Goal: Communication & Community: Answer question/provide support

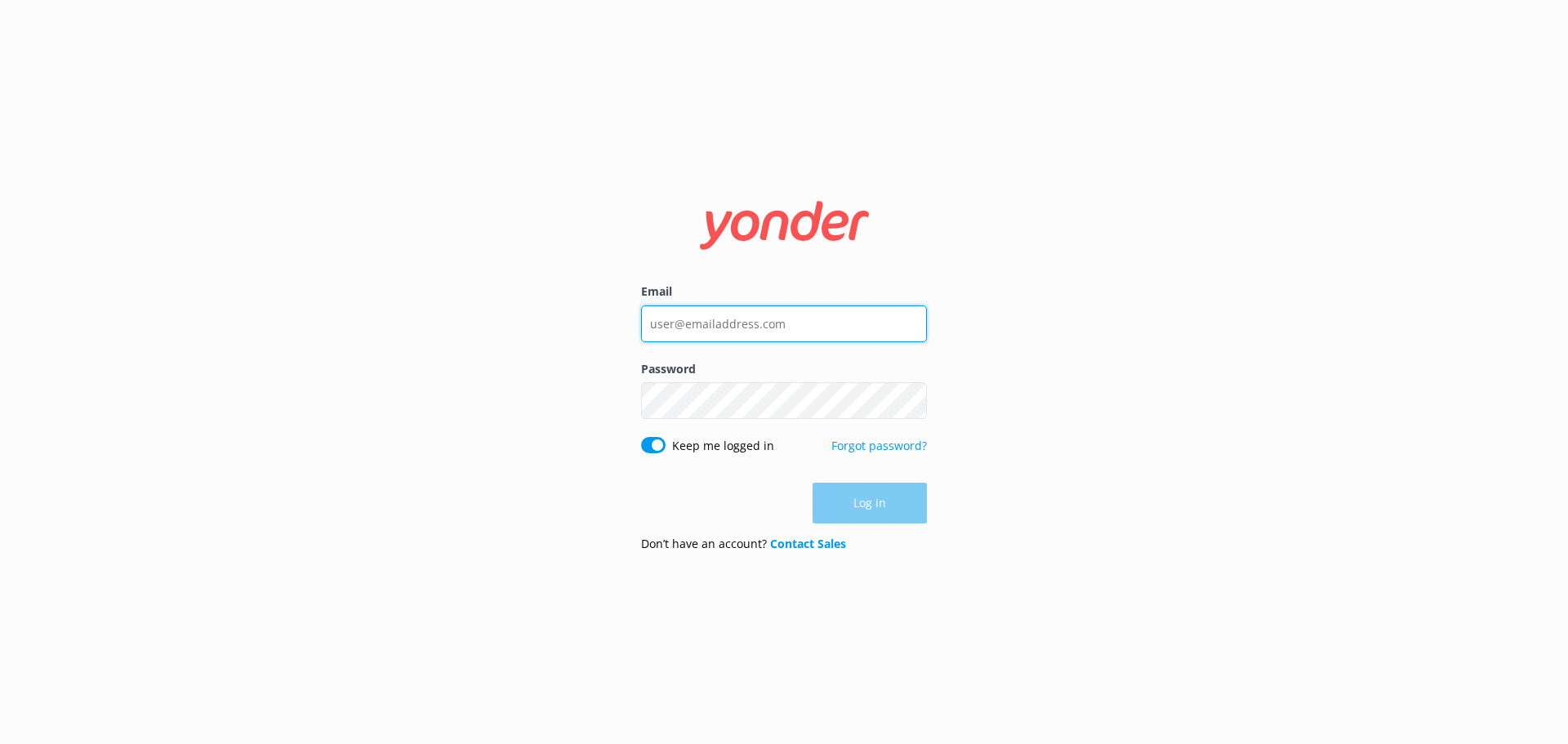
type input "[EMAIL_ADDRESS][DOMAIN_NAME]"
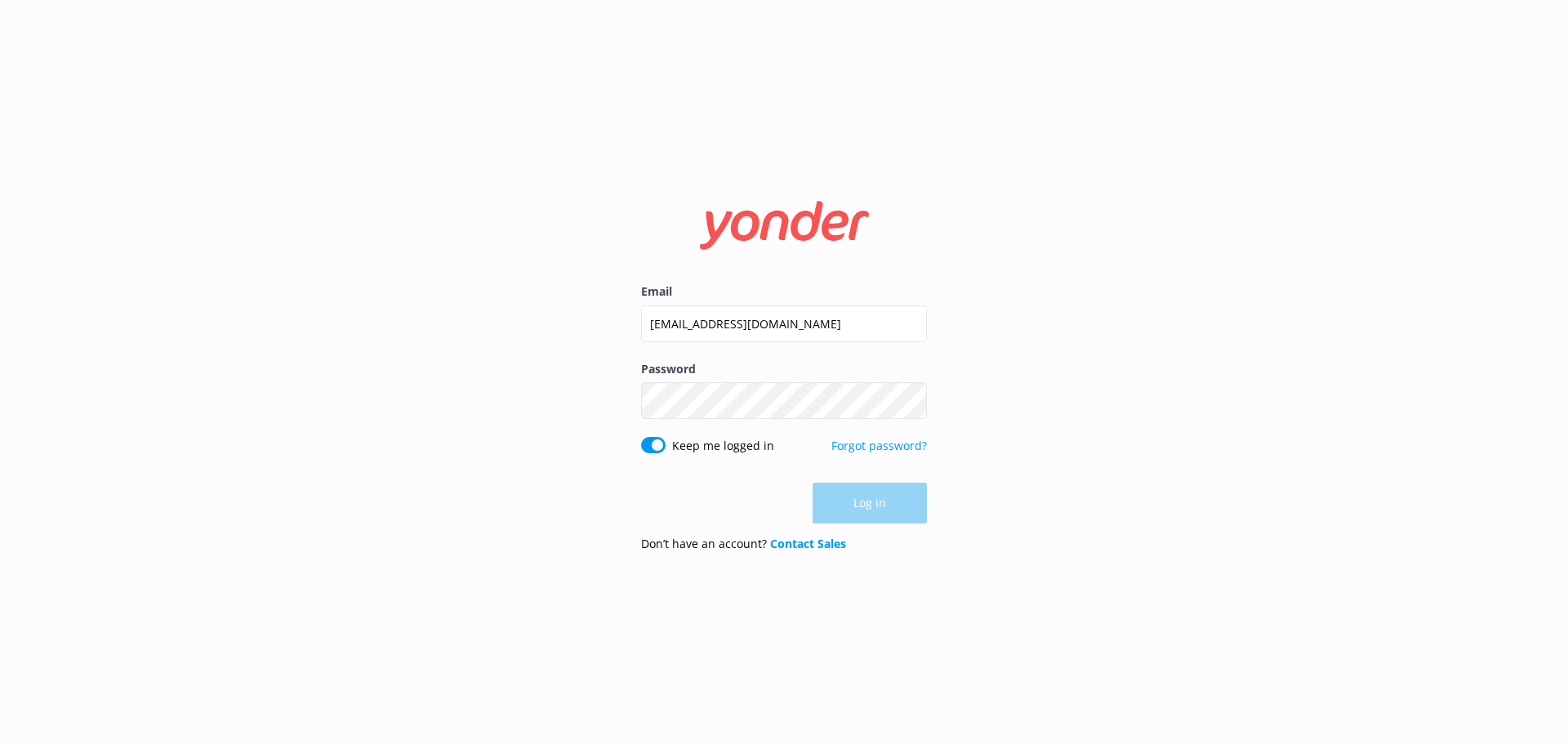
click at [854, 506] on div "Log in" at bounding box center [784, 502] width 285 height 41
click at [859, 509] on button "Log in" at bounding box center [870, 503] width 115 height 41
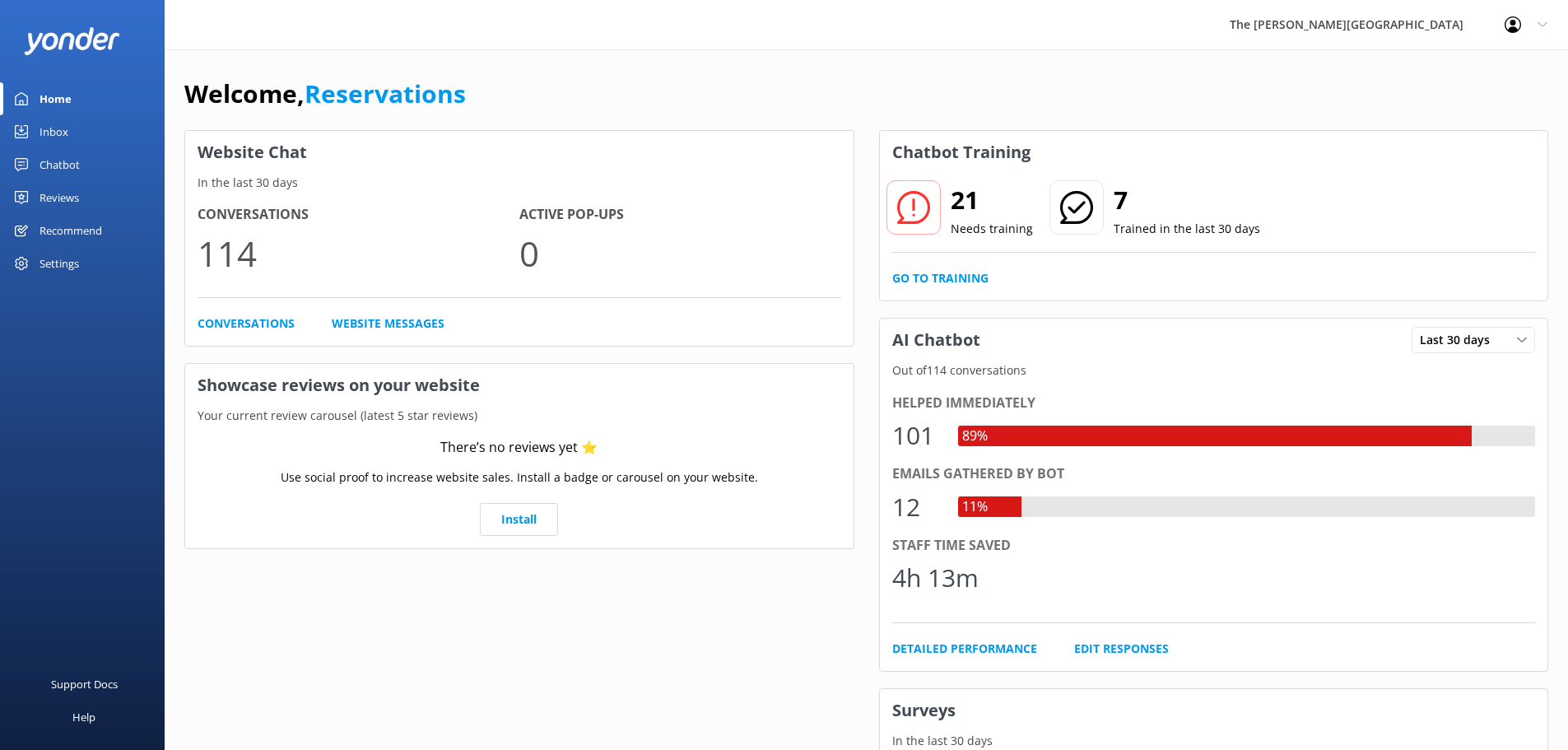
click at [55, 137] on div "Inbox" at bounding box center [53, 132] width 28 height 33
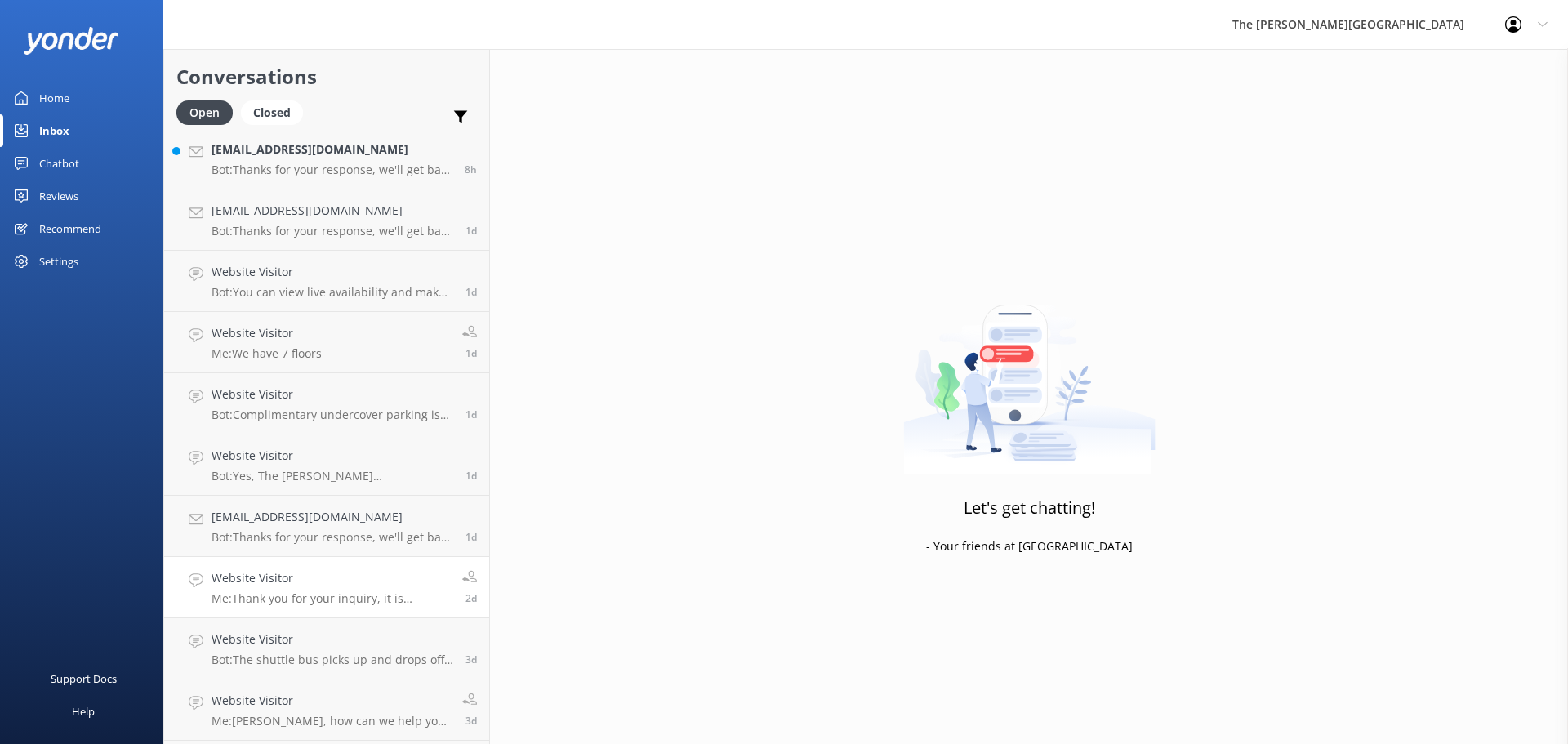
scroll to position [125, 0]
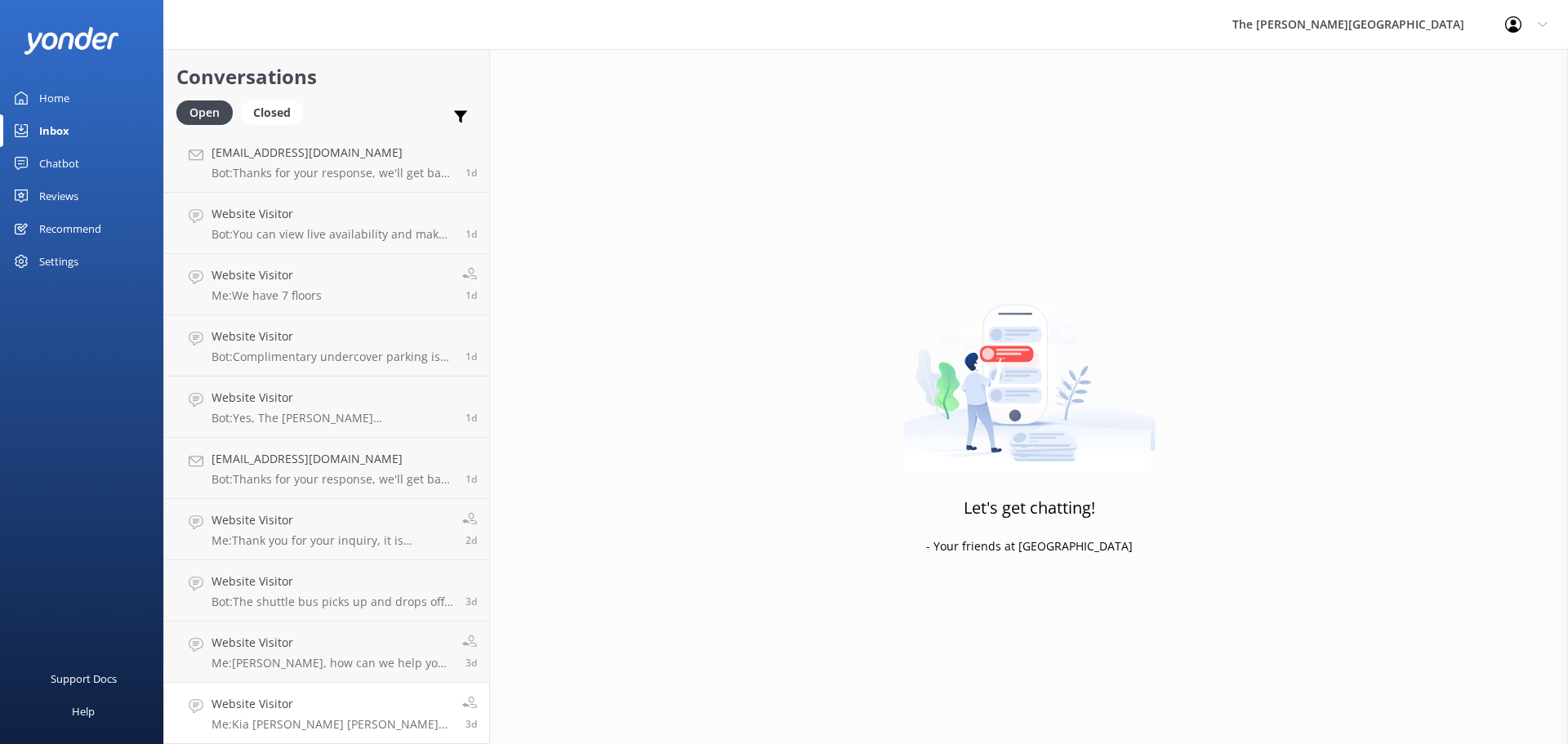
click at [352, 717] on p "Me: Kia [PERSON_NAME] [PERSON_NAME], Thank you for your message. In order to bo…" at bounding box center [331, 724] width 238 height 15
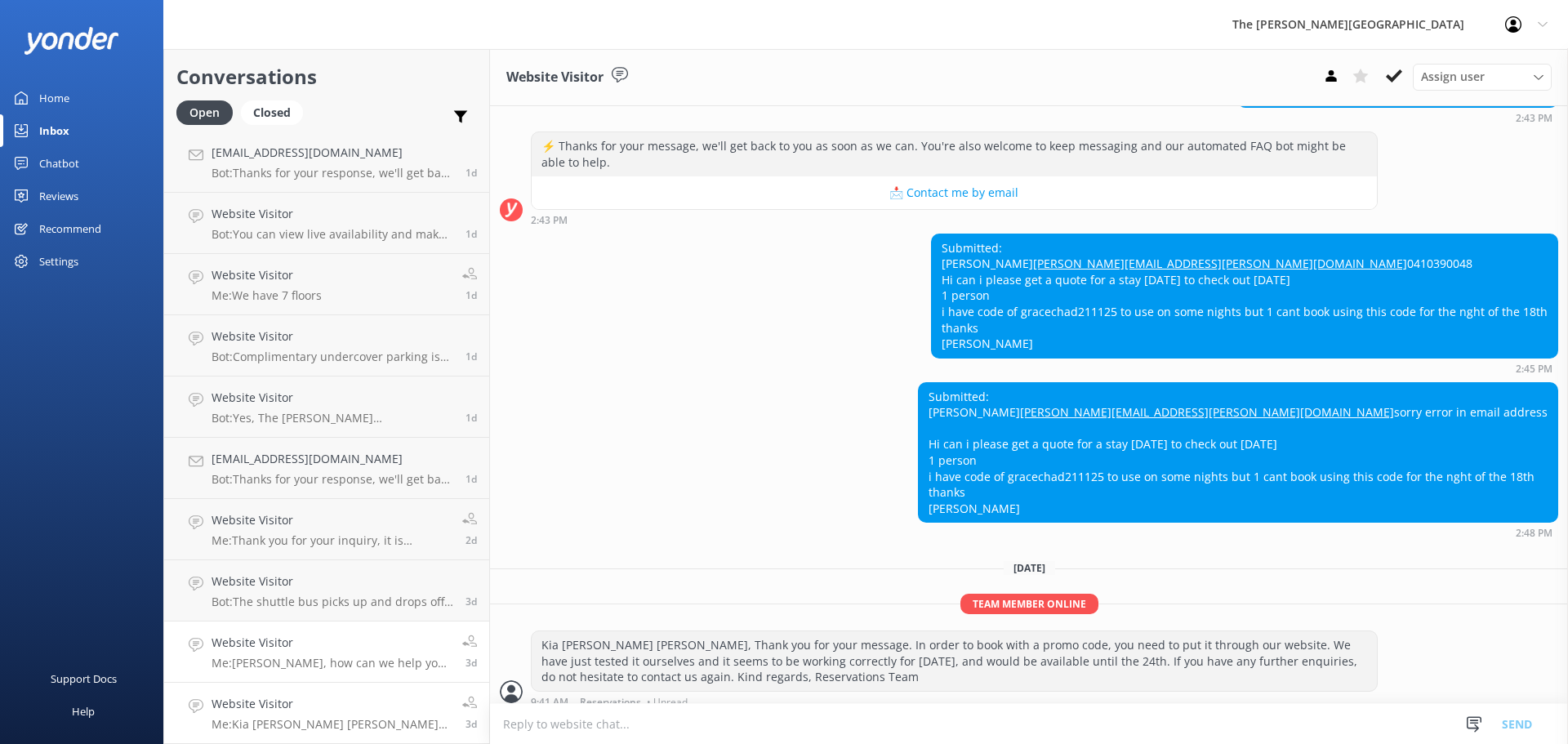
scroll to position [372, 0]
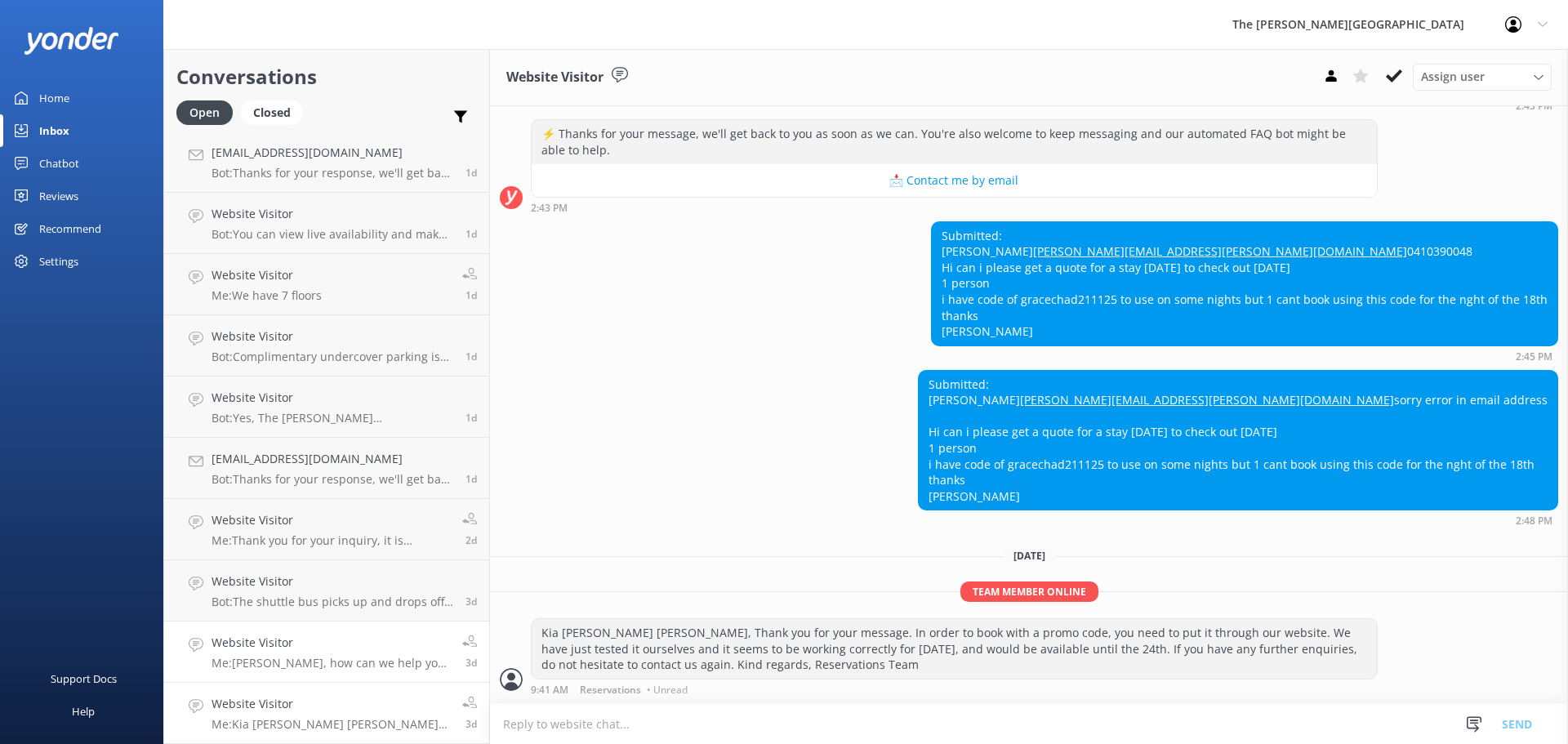
click at [312, 667] on p "Me: [PERSON_NAME], how can we help you [DATE]? If you would like to contact rec…" at bounding box center [331, 662] width 238 height 15
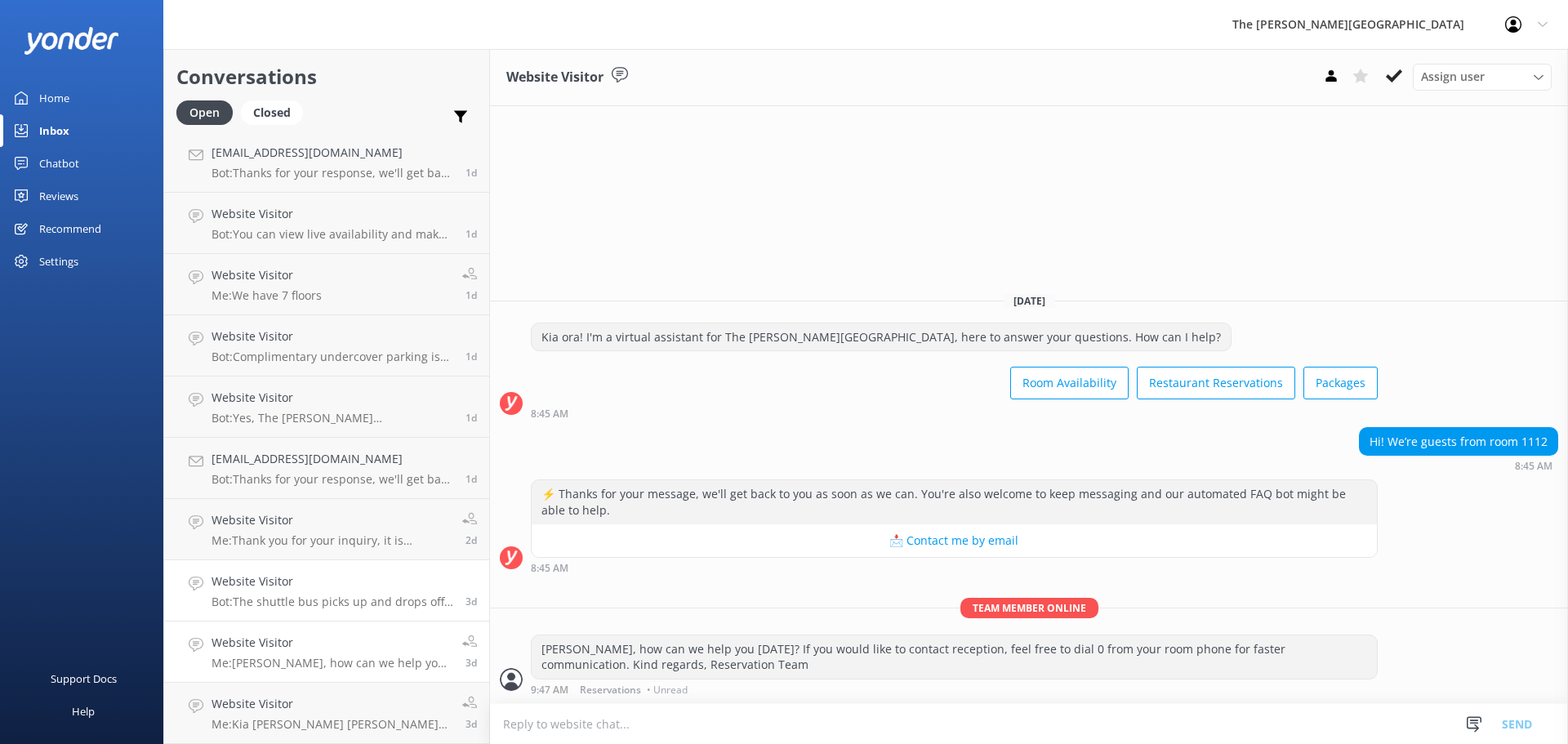
click at [325, 605] on p "Bot: The shuttle bus picks up and drops off outside the [PERSON_NAME][GEOGRAPHI…" at bounding box center [333, 601] width 242 height 15
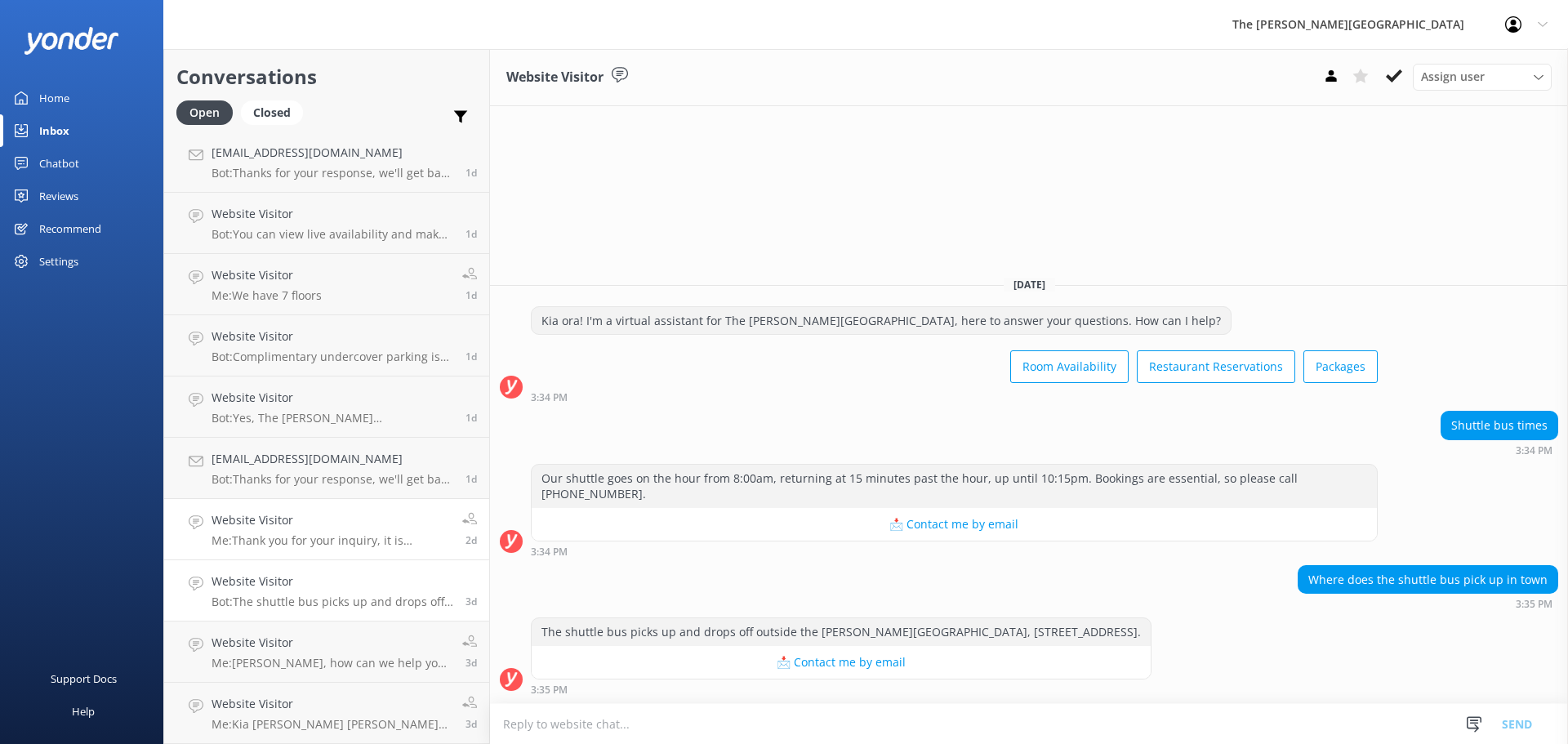
click at [371, 530] on div "Website Visitor Me: Thank you for your inquiry, it is depending on the ages of …" at bounding box center [331, 529] width 238 height 36
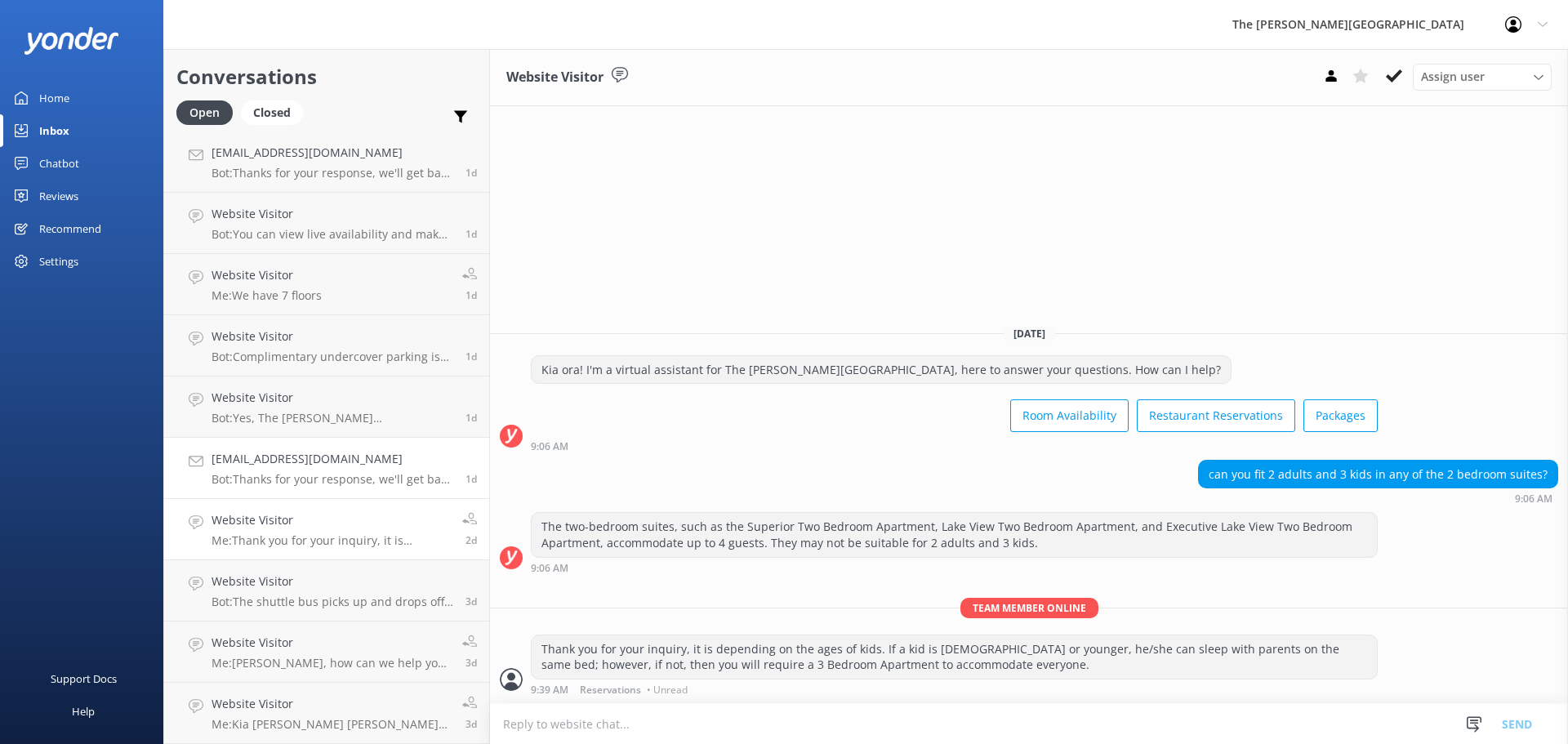
click at [313, 453] on h4 "[EMAIL_ADDRESS][DOMAIN_NAME]" at bounding box center [333, 459] width 242 height 18
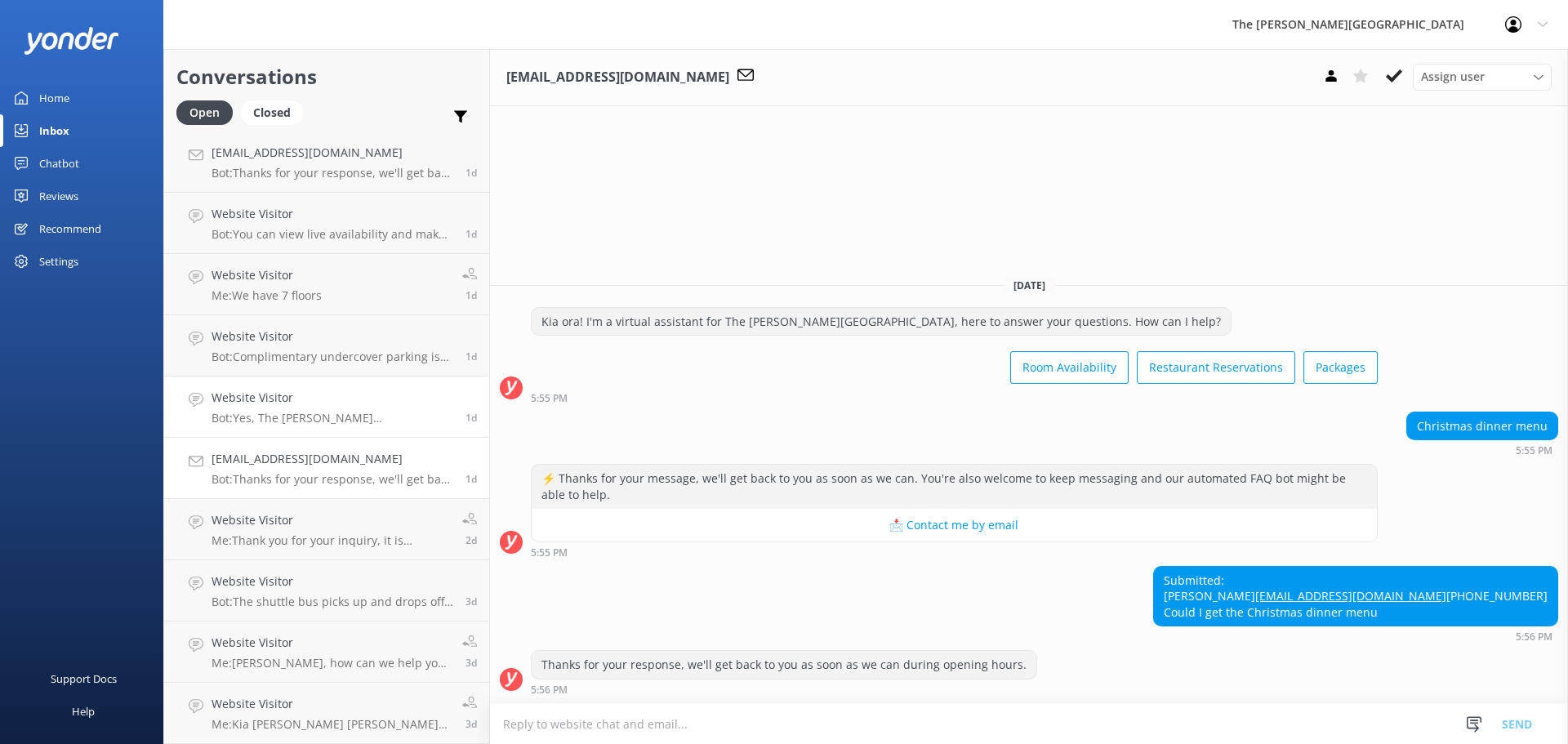
click at [301, 398] on h4 "Website Visitor" at bounding box center [333, 398] width 242 height 18
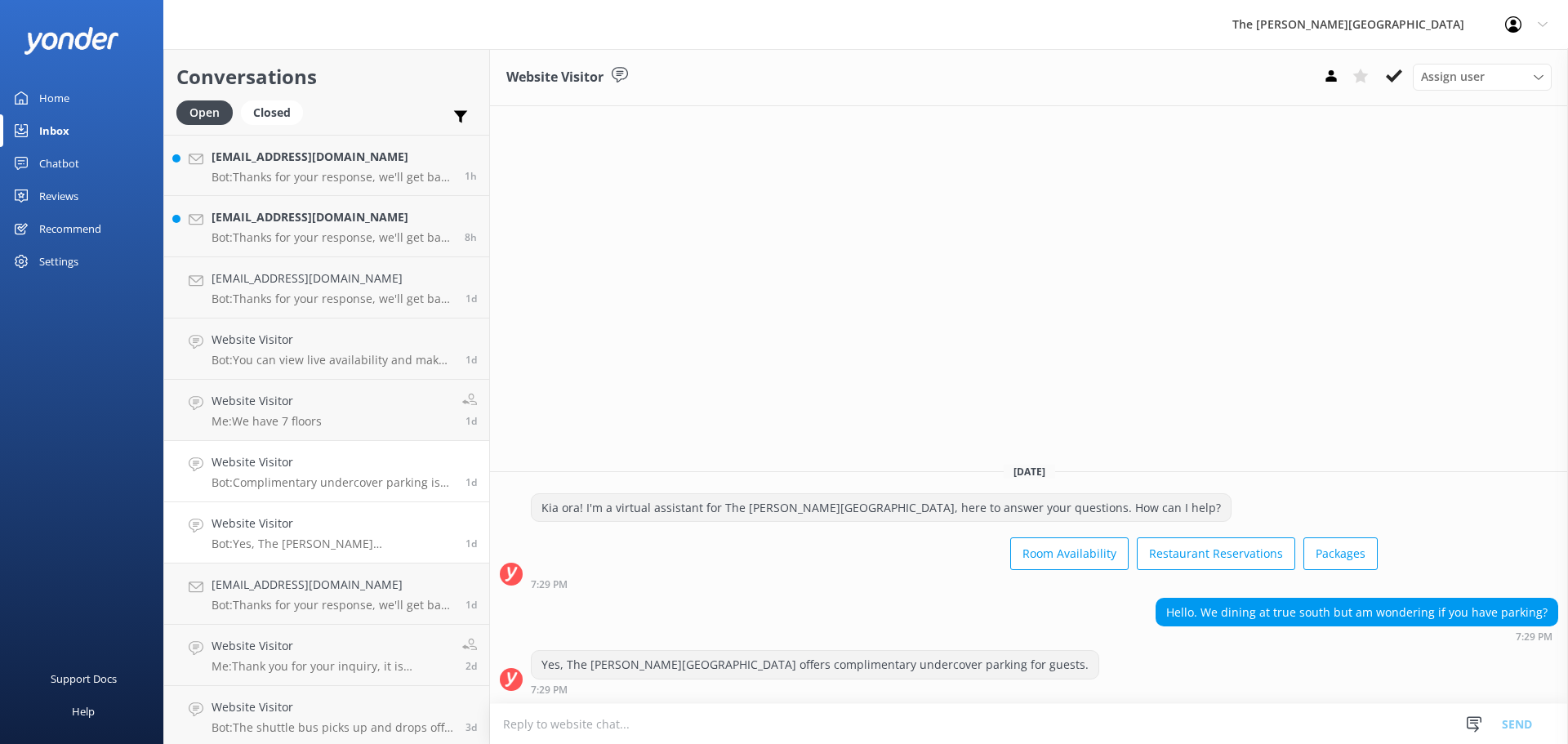
click at [332, 496] on link "Website Visitor Bot: Complimentary undercover parking is available for guests a…" at bounding box center [327, 471] width 325 height 61
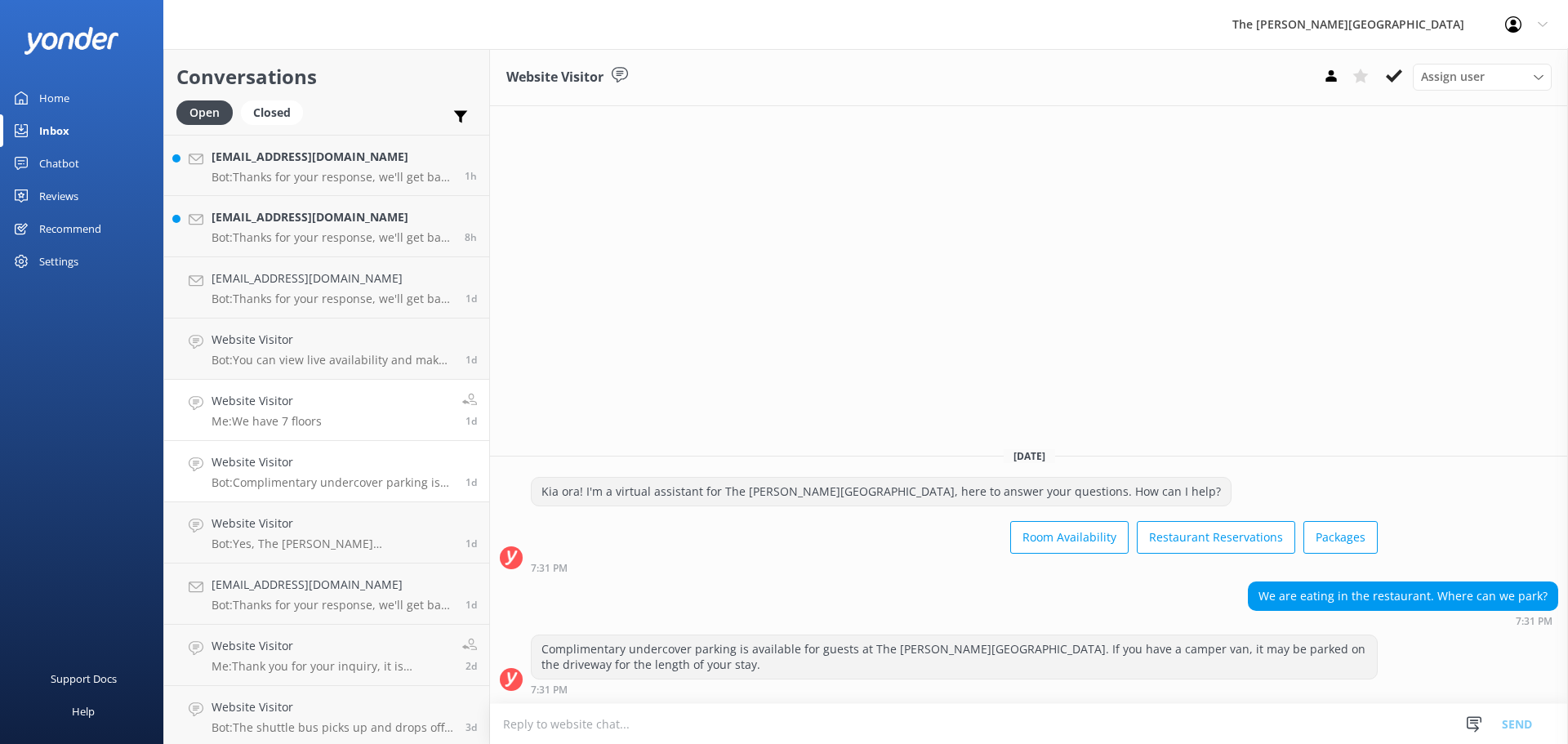
click at [308, 411] on div "Website Visitor Me: We have 7 floors" at bounding box center [266, 410] width 110 height 36
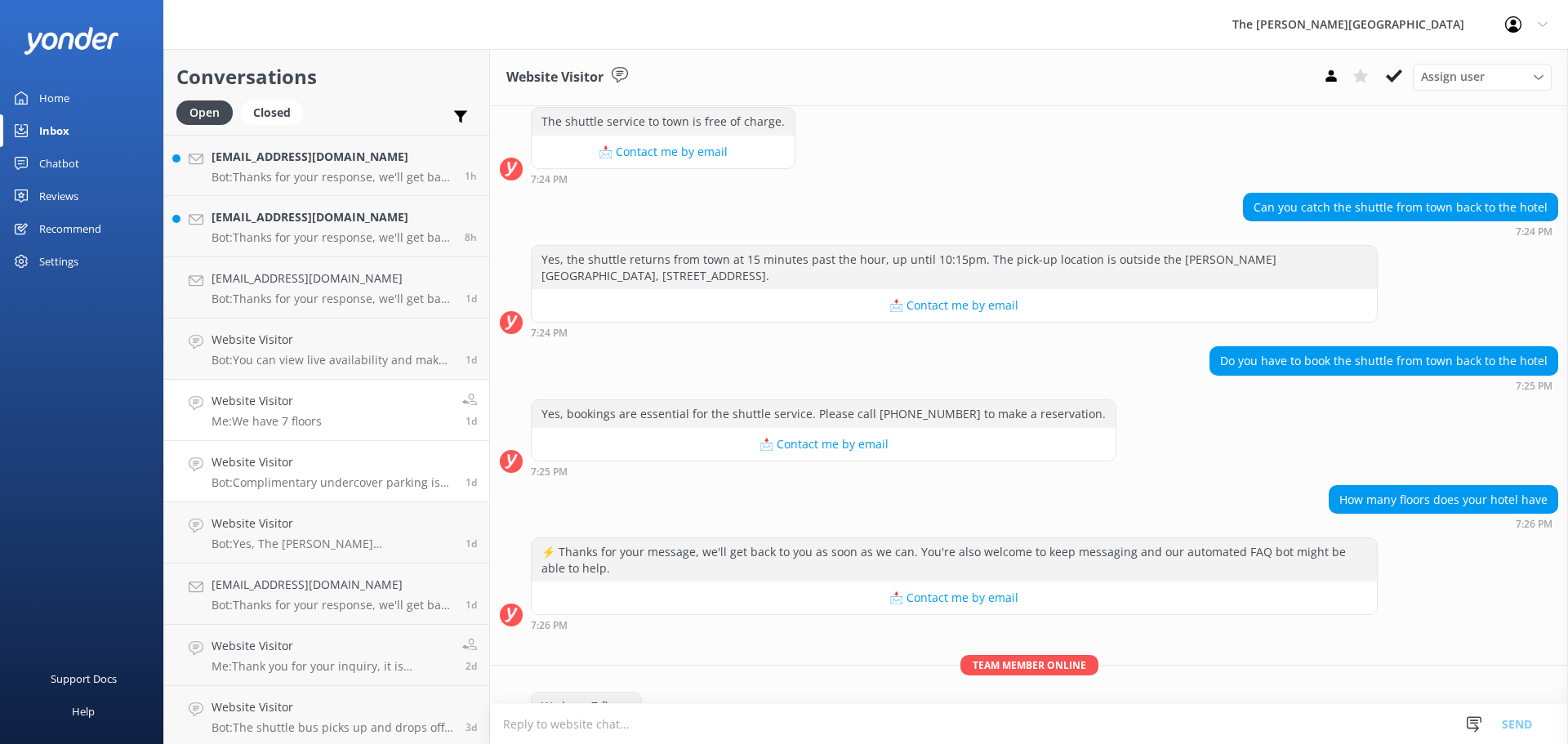
scroll to position [395, 0]
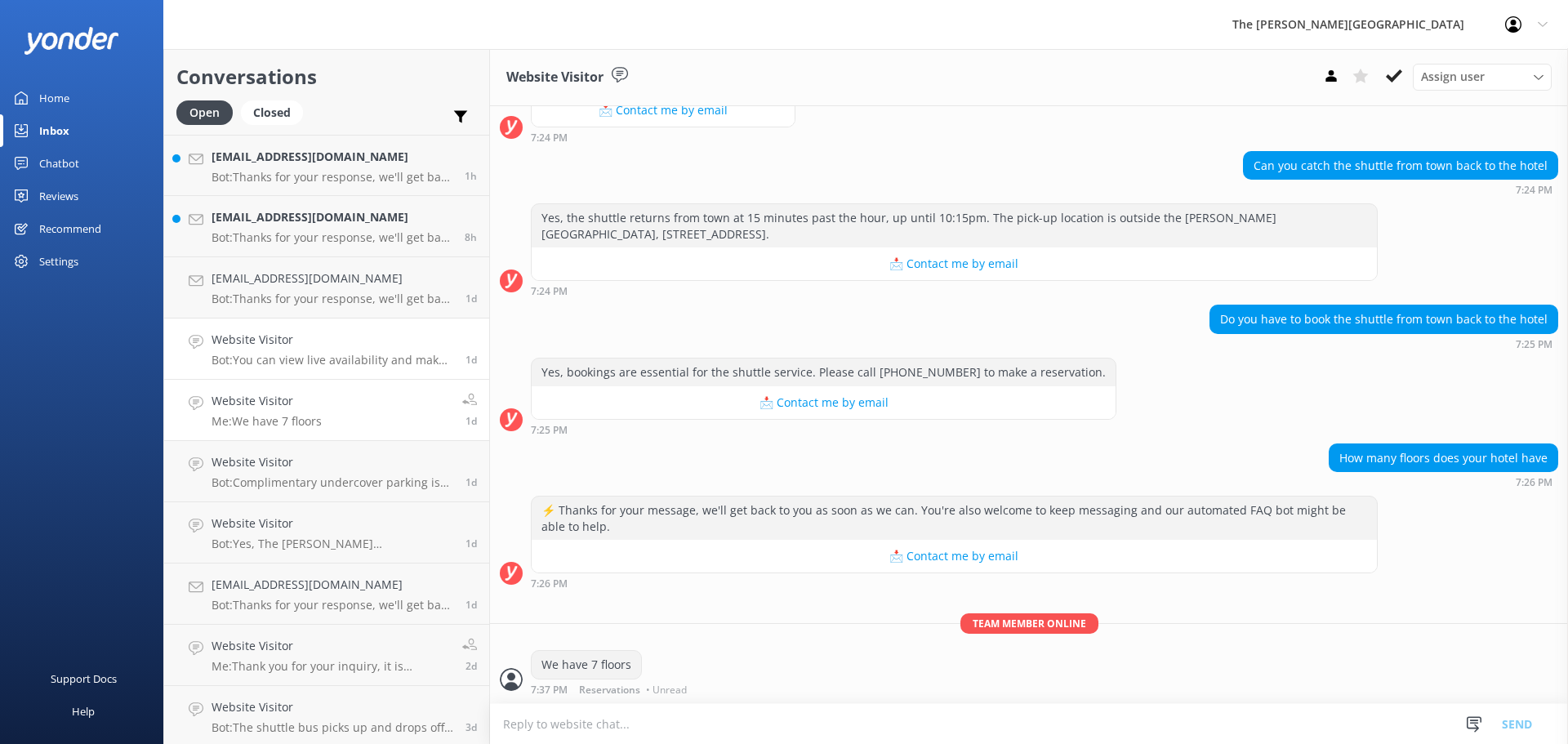
click at [289, 326] on link "Website Visitor Bot: You can view live availability and make your reservation o…" at bounding box center [327, 348] width 325 height 61
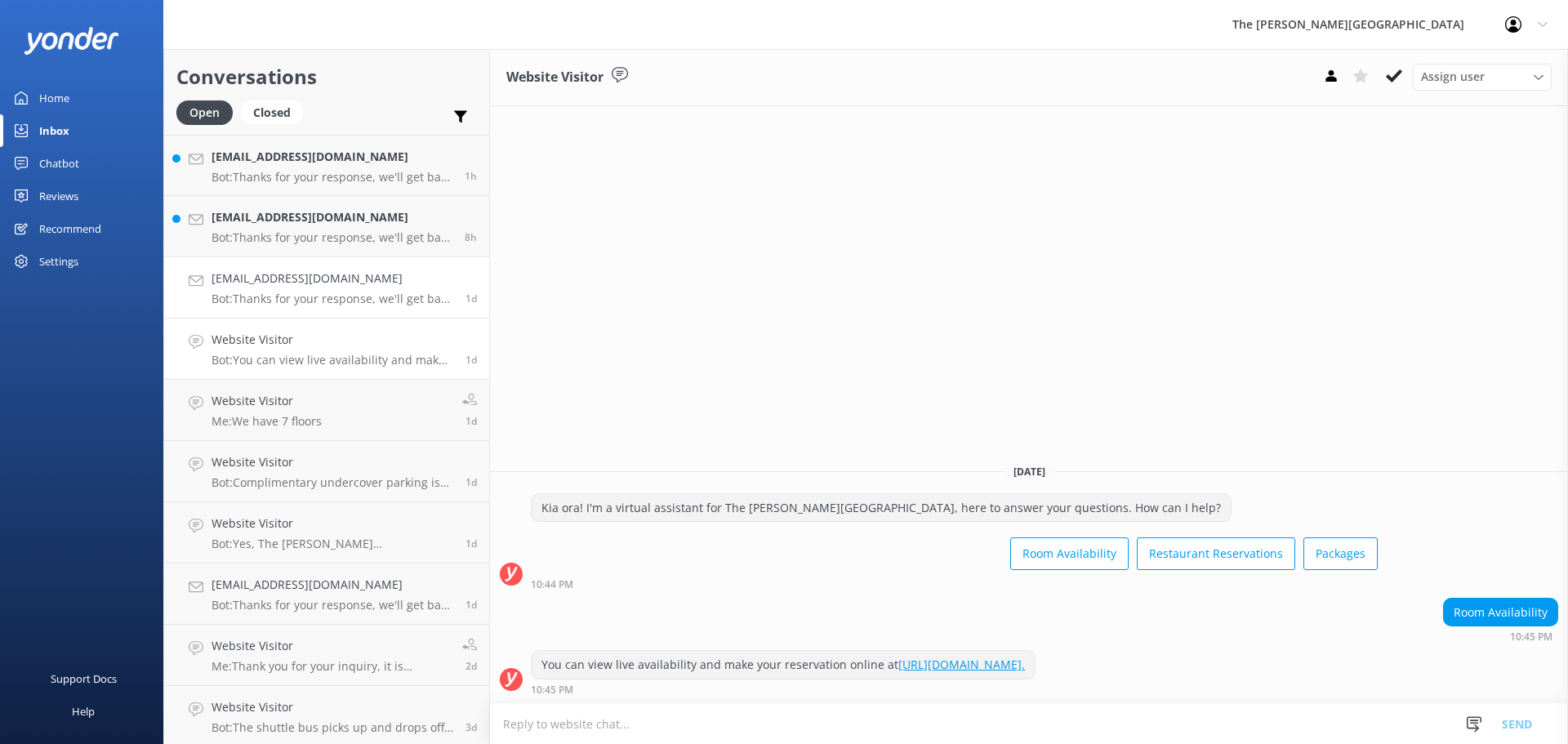
click at [294, 307] on link "[EMAIL_ADDRESS][DOMAIN_NAME] Bot: Thanks for your response, we'll get back to y…" at bounding box center [327, 287] width 325 height 61
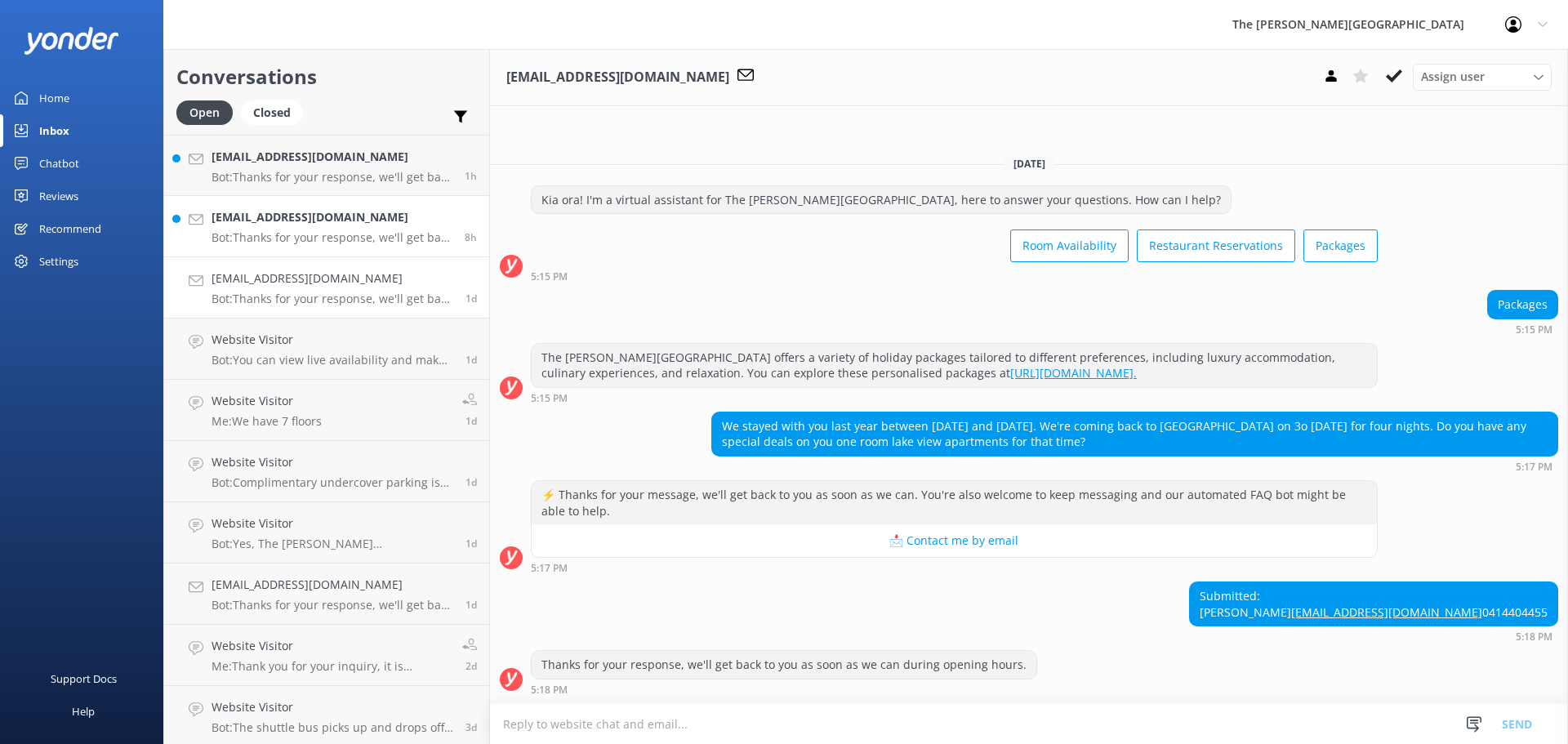
click at [307, 236] on p "Bot: Thanks for your response, we'll get back to you as soon as we can during o…" at bounding box center [332, 237] width 241 height 15
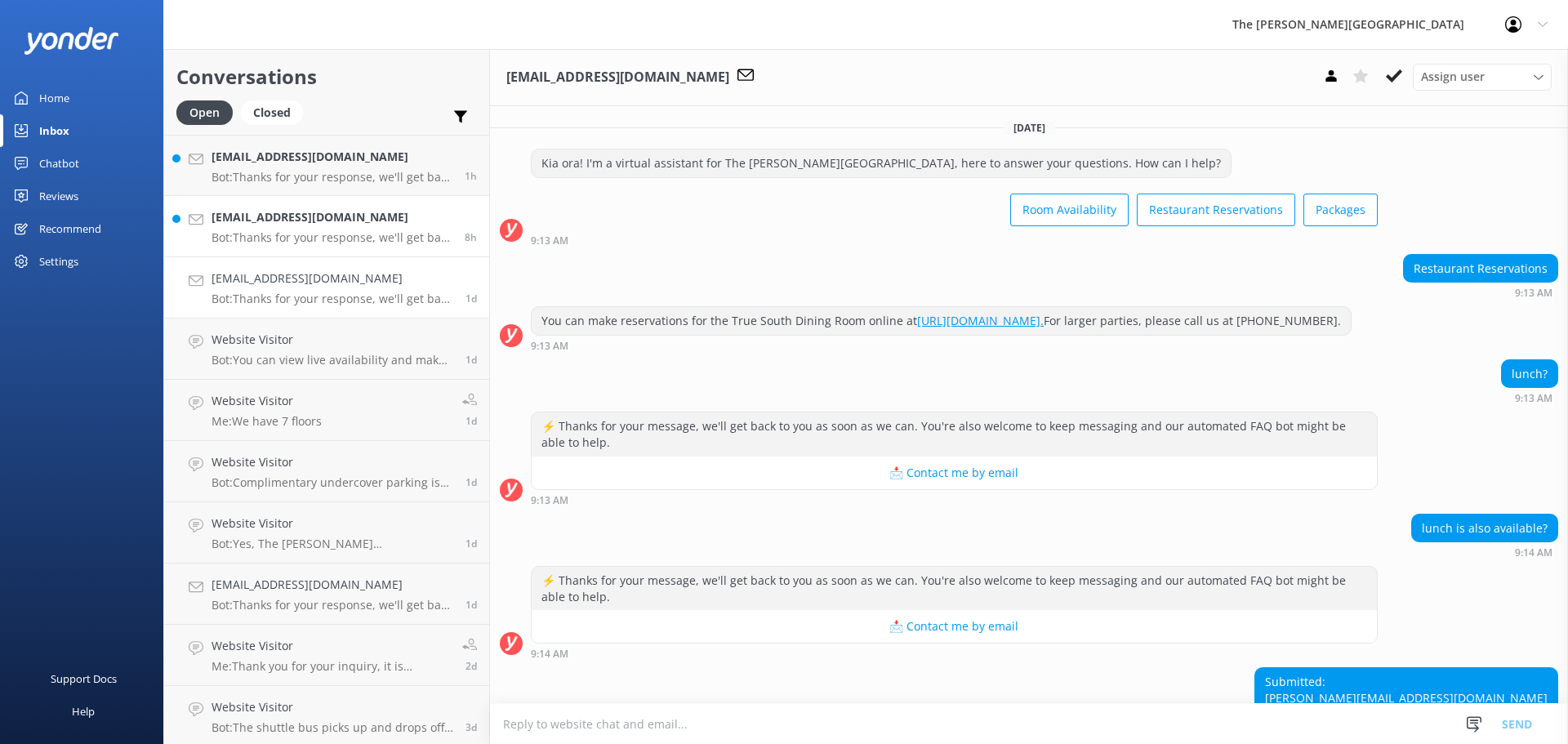
scroll to position [117, 0]
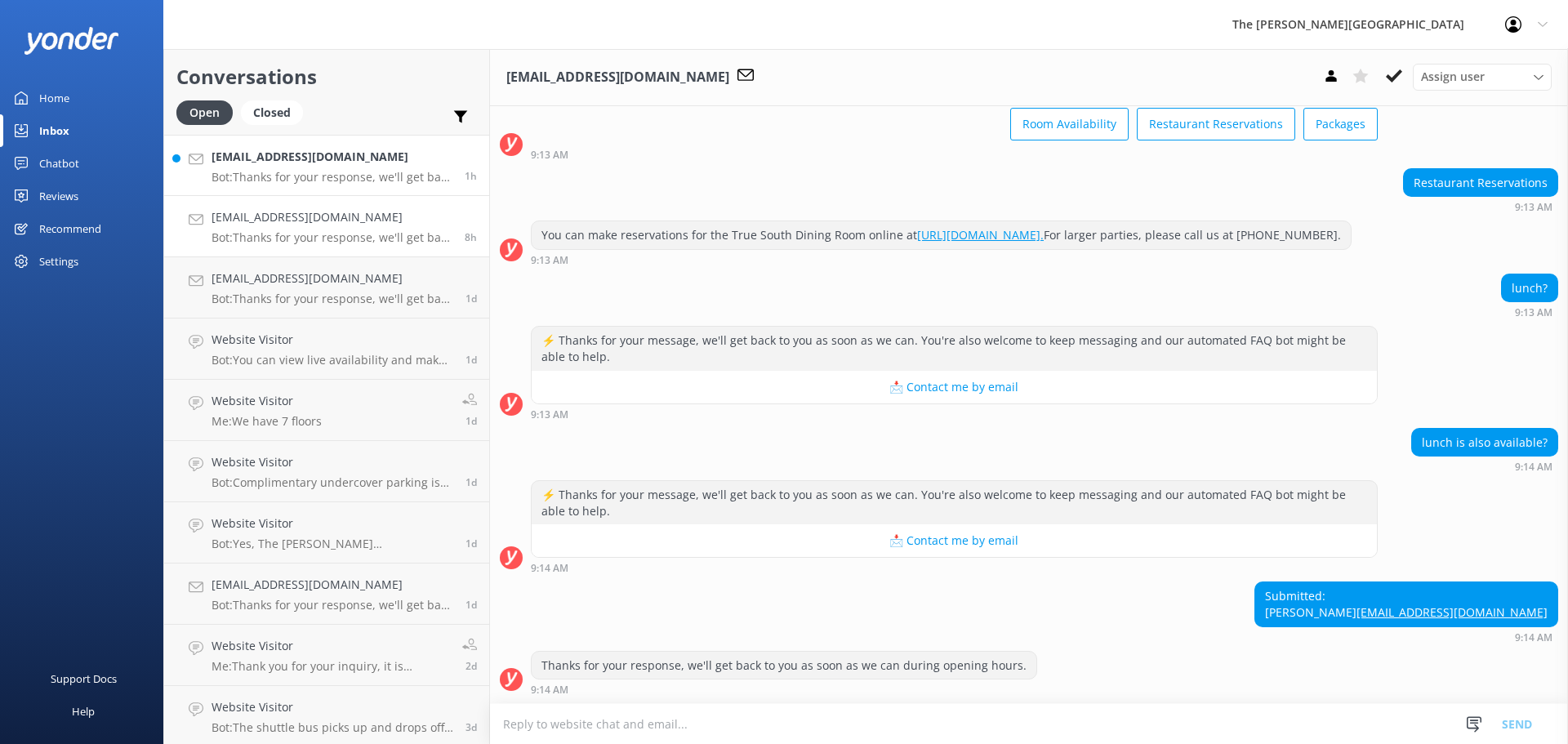
click at [262, 154] on h4 "[EMAIL_ADDRESS][DOMAIN_NAME]" at bounding box center [332, 157] width 241 height 18
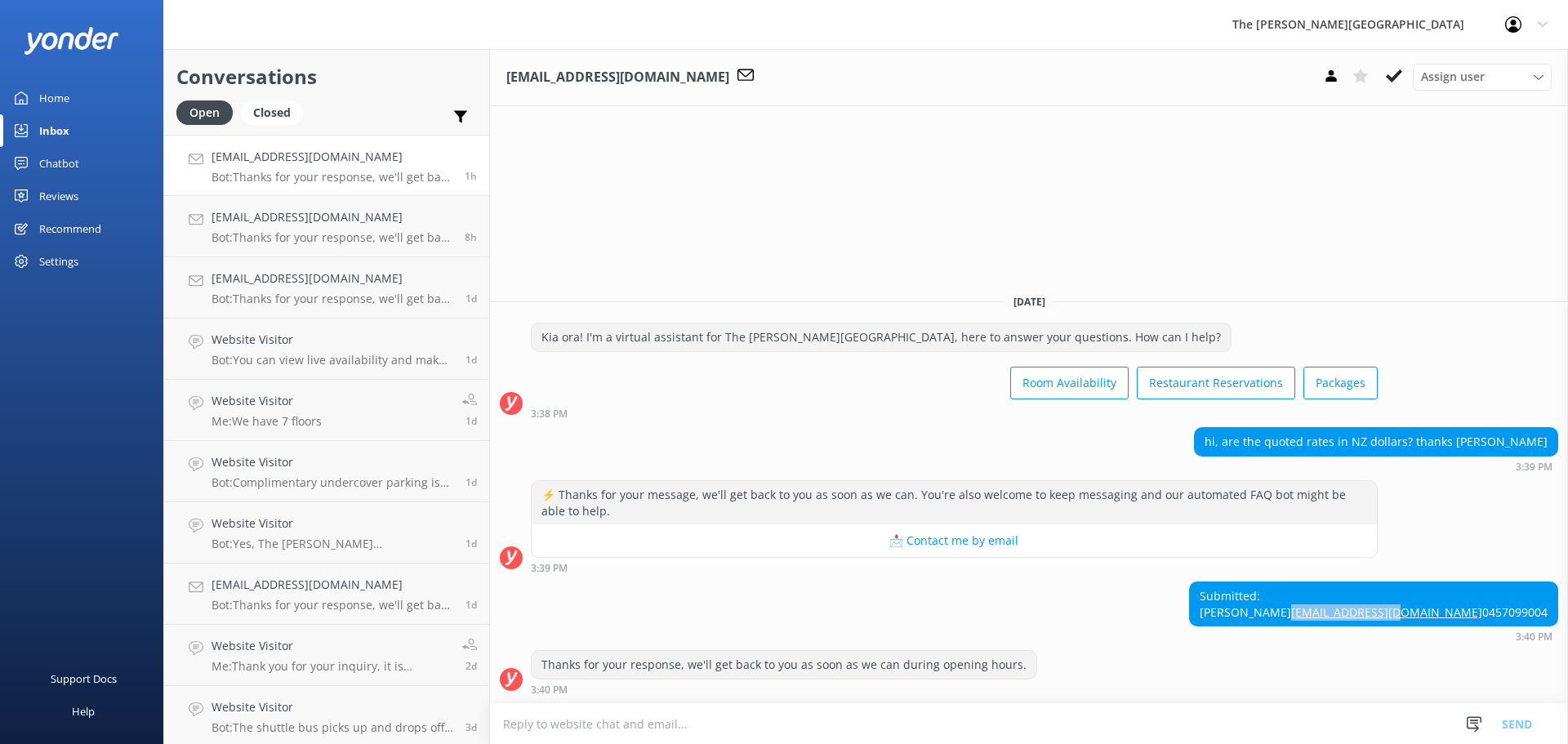
drag, startPoint x: 1428, startPoint y: 595, endPoint x: 1553, endPoint y: 595, distance: 125.0
click at [1553, 595] on div "Submitted: [PERSON_NAME] [EMAIL_ADDRESS][DOMAIN_NAME] 0457099004" at bounding box center [1373, 604] width 367 height 44
copy link "[EMAIL_ADDRESS][DOMAIN_NAME]"
click at [908, 724] on textarea at bounding box center [1029, 723] width 1078 height 40
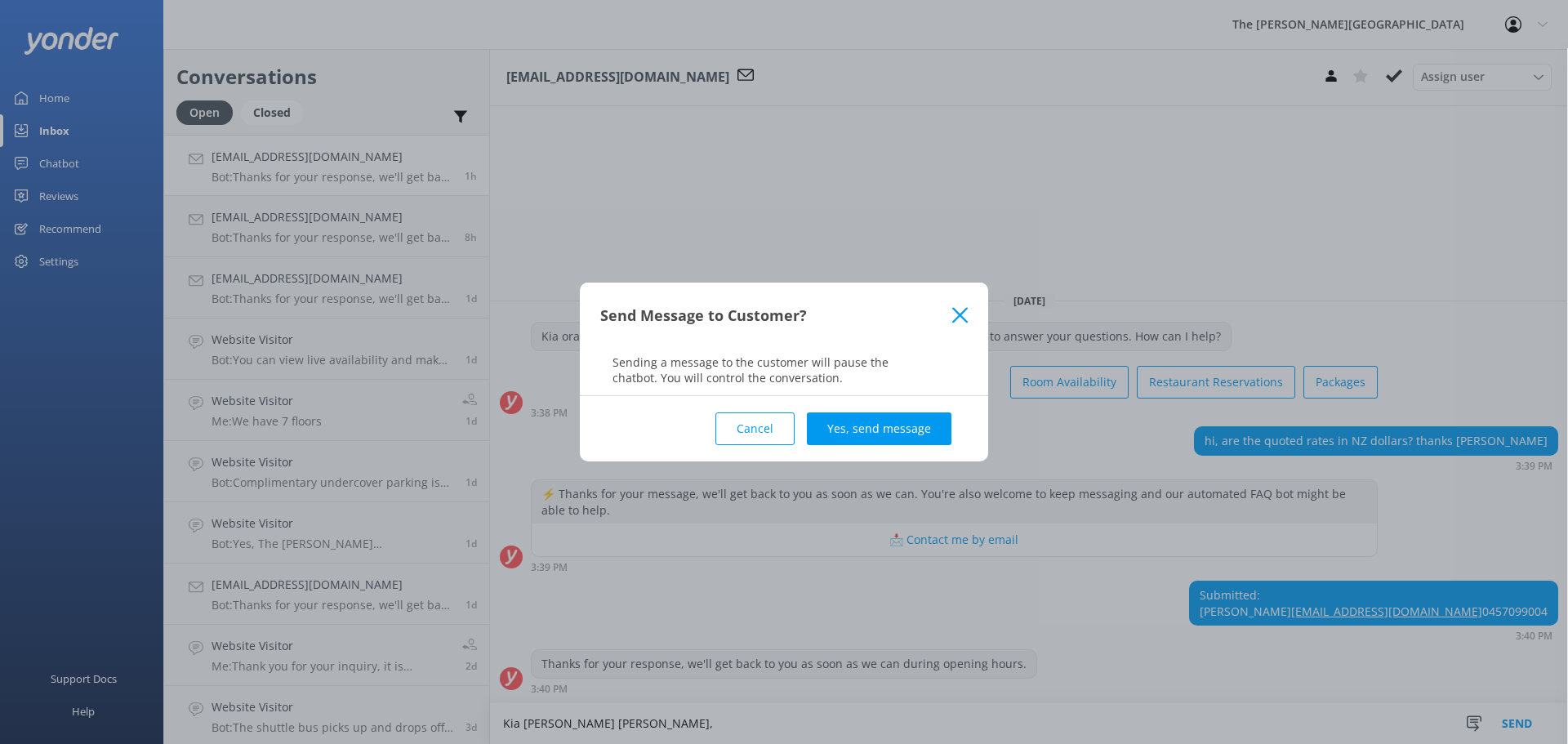
click at [736, 431] on button "Cancel" at bounding box center [754, 429] width 79 height 33
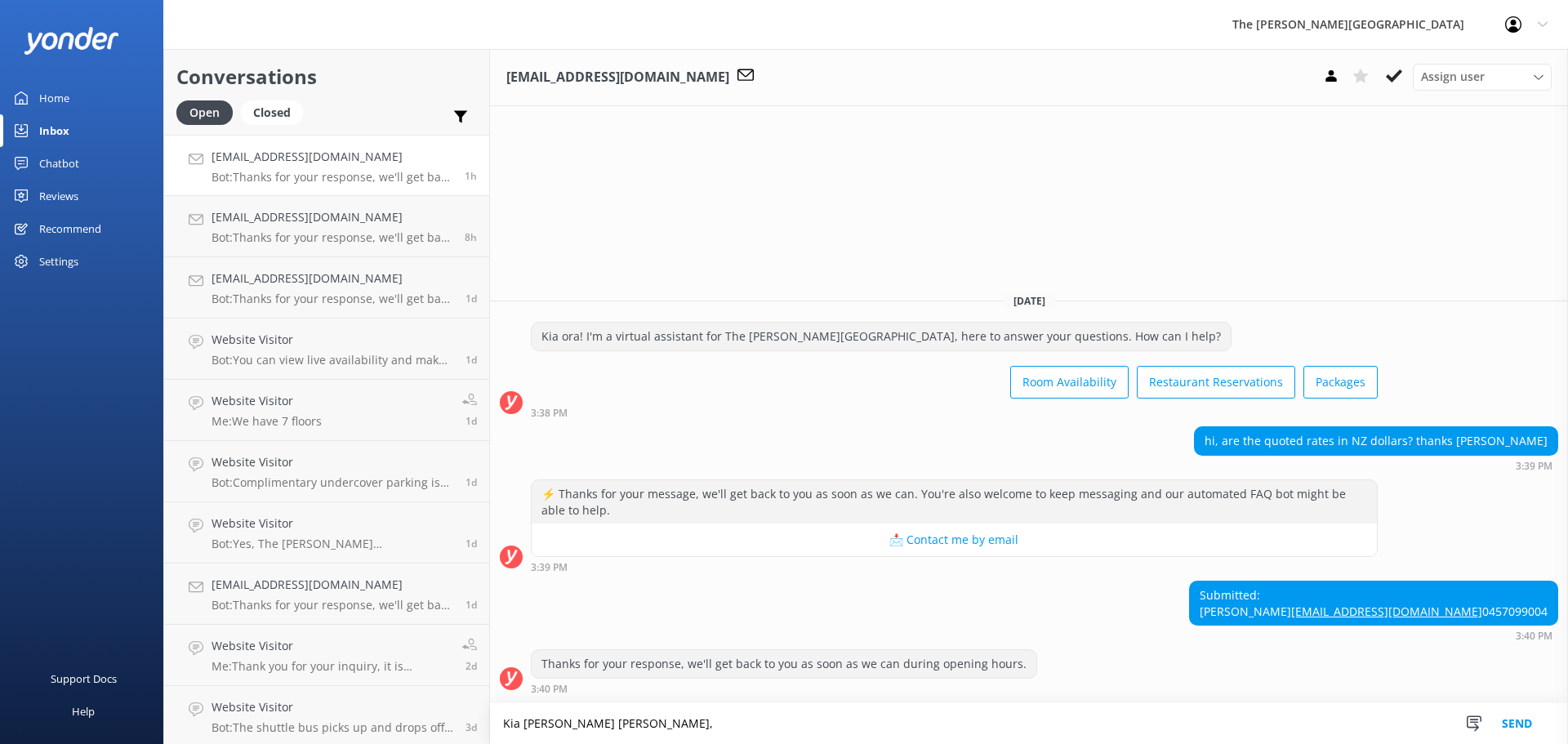
click at [620, 719] on textarea "Kia [PERSON_NAME] [PERSON_NAME]," at bounding box center [1029, 723] width 1078 height 41
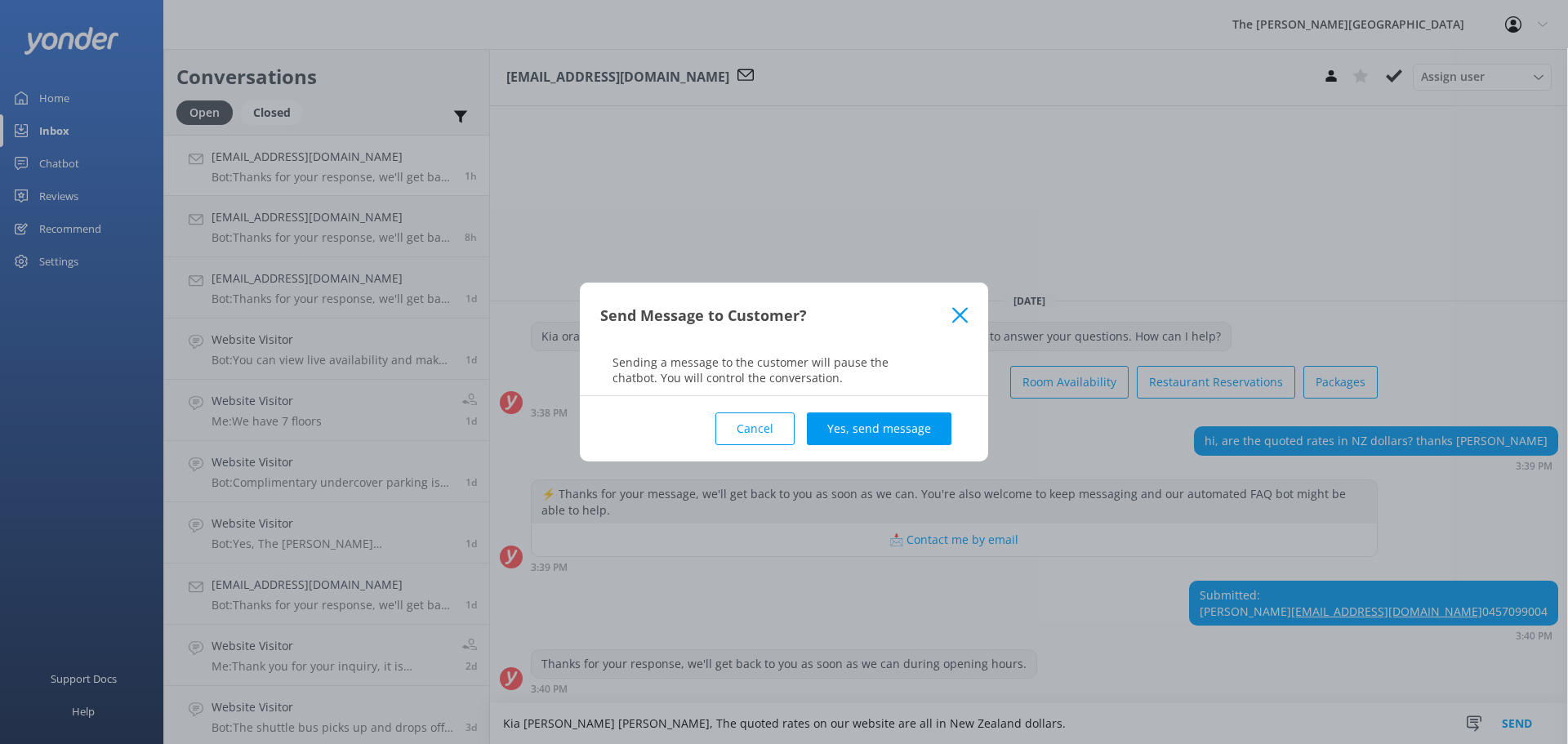
click at [967, 324] on div "Send Message to Customer?" at bounding box center [784, 315] width 408 height 65
click at [954, 326] on div "Send Message to Customer?" at bounding box center [784, 315] width 408 height 65
click at [954, 304] on div "Send Message to Customer?" at bounding box center [784, 315] width 408 height 65
click at [959, 309] on icon at bounding box center [960, 315] width 15 height 16
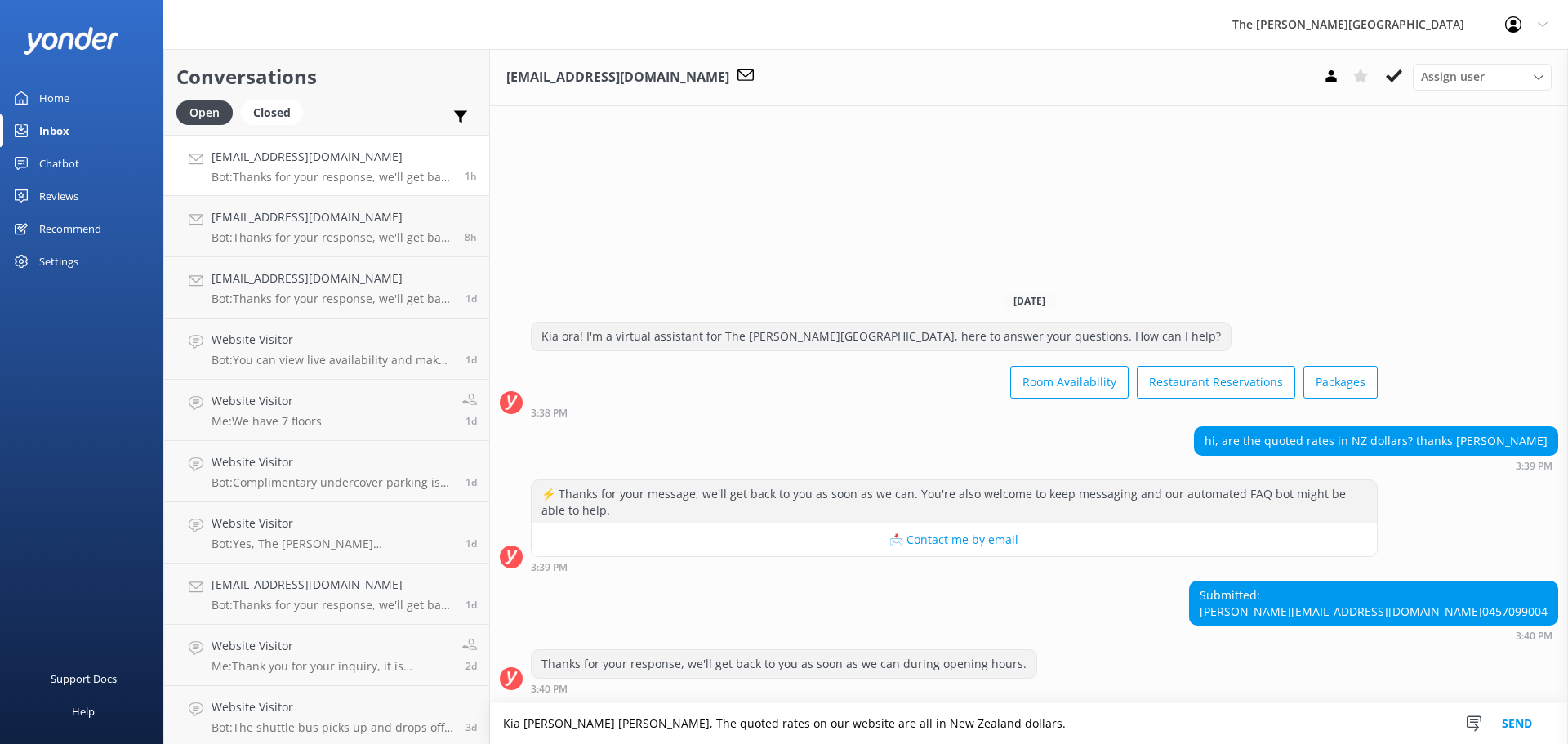
click at [936, 714] on textarea "Kia [PERSON_NAME] [PERSON_NAME], The quoted rates on our website are all in New…" at bounding box center [1029, 723] width 1078 height 41
type textarea "Kia [PERSON_NAME] [PERSON_NAME], The quoted rates on our website are all in New…"
click at [1499, 716] on button "Send" at bounding box center [1516, 723] width 61 height 41
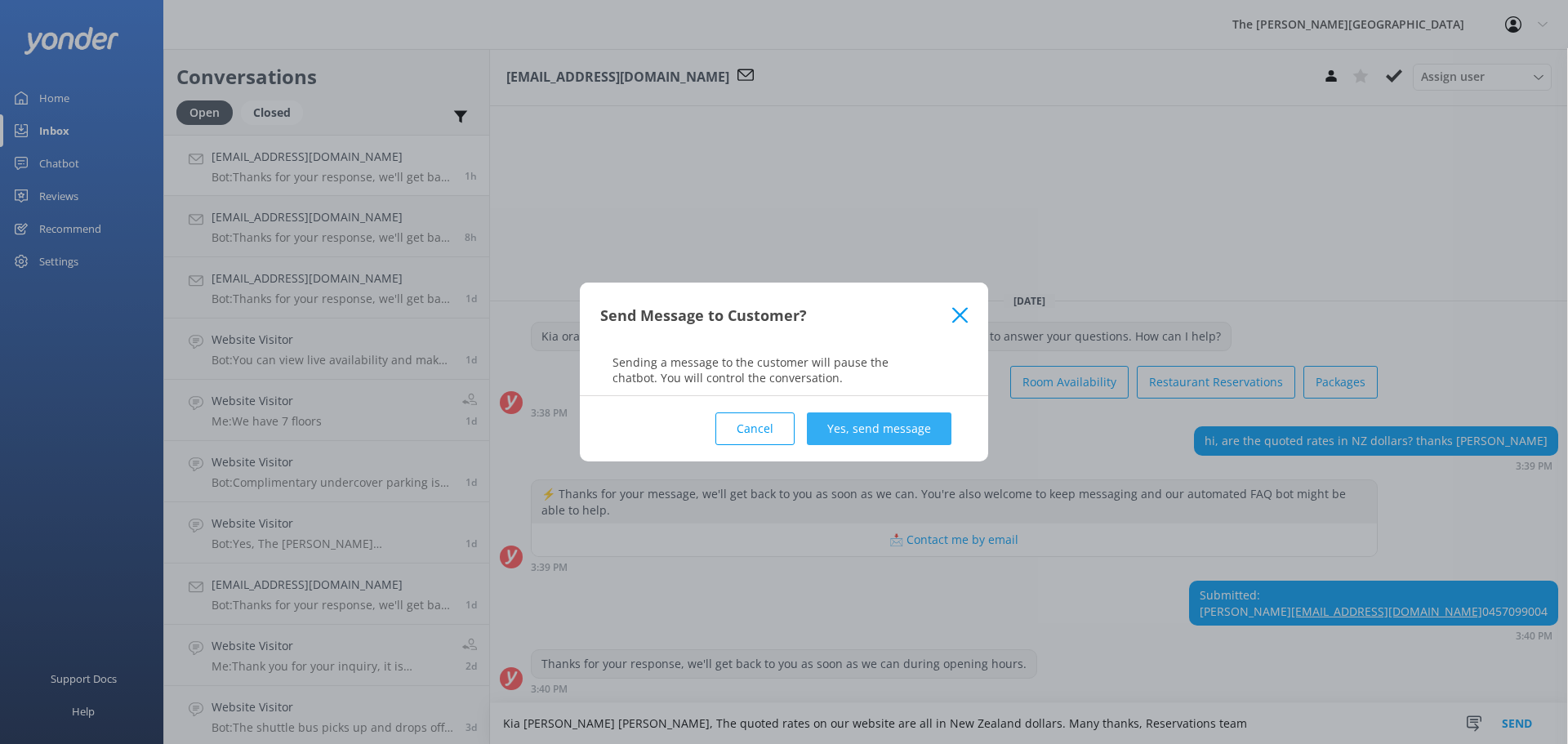
click at [880, 413] on button "Yes, send message" at bounding box center [879, 429] width 145 height 33
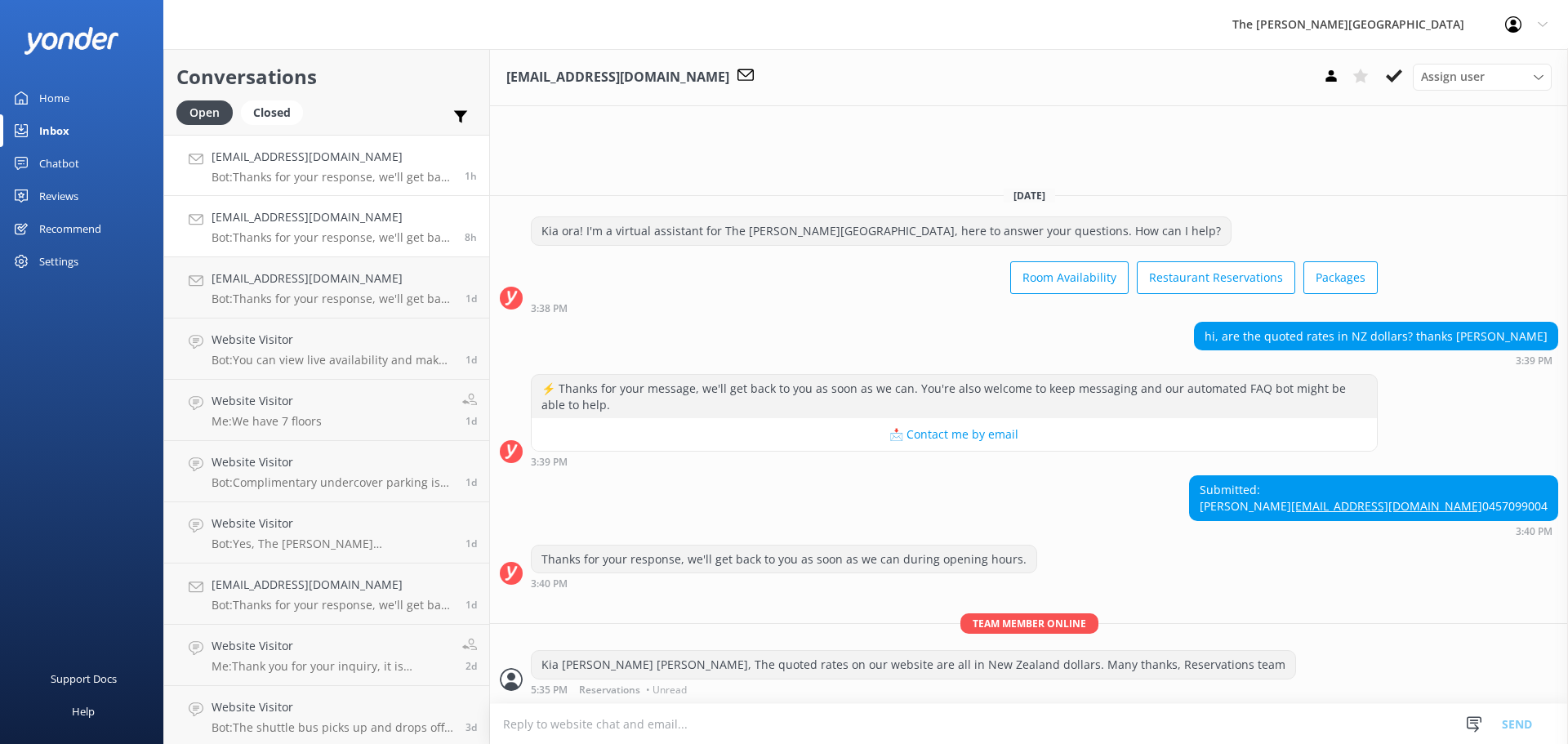
click at [296, 237] on p "Bot: Thanks for your response, we'll get back to you as soon as we can during o…" at bounding box center [332, 237] width 241 height 15
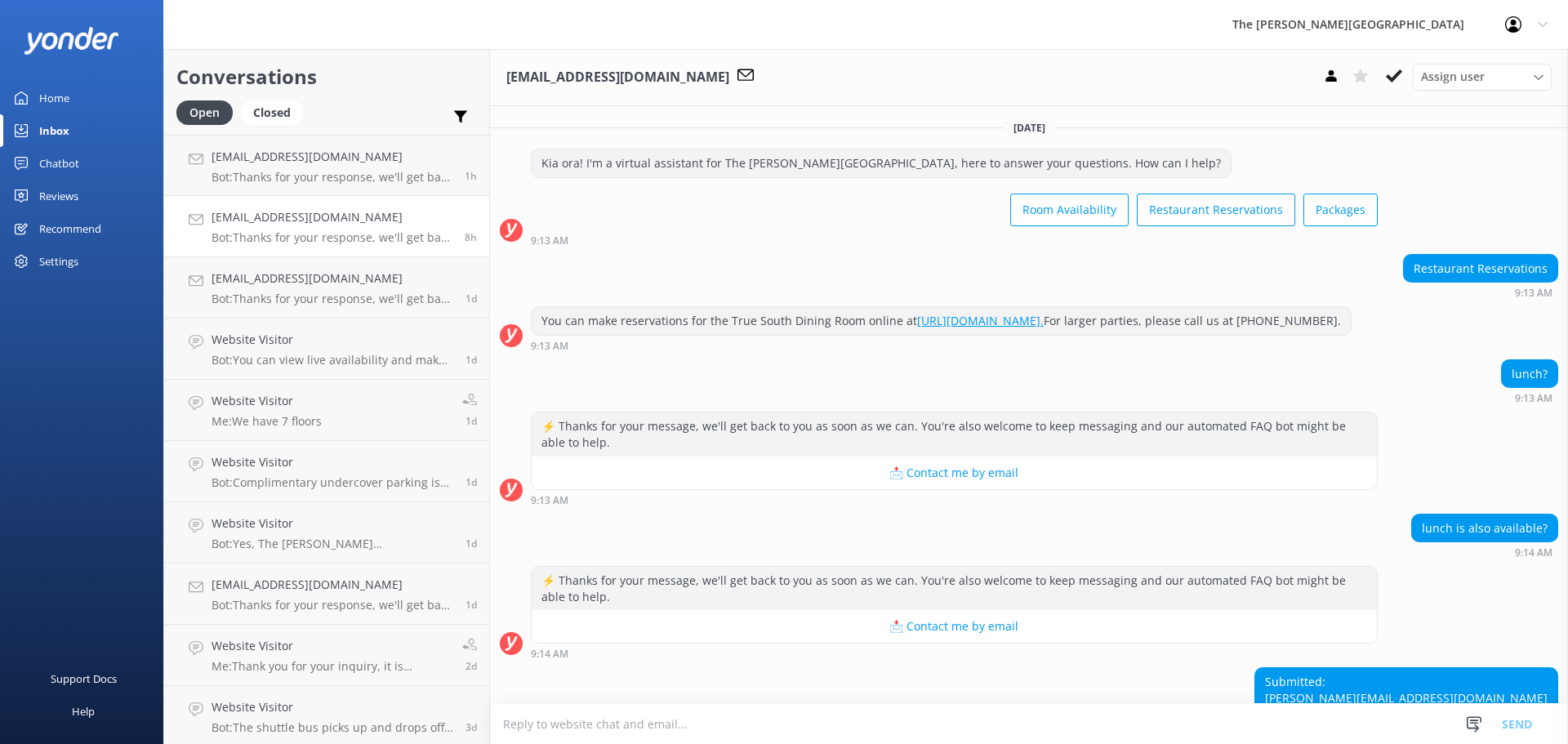
scroll to position [117, 0]
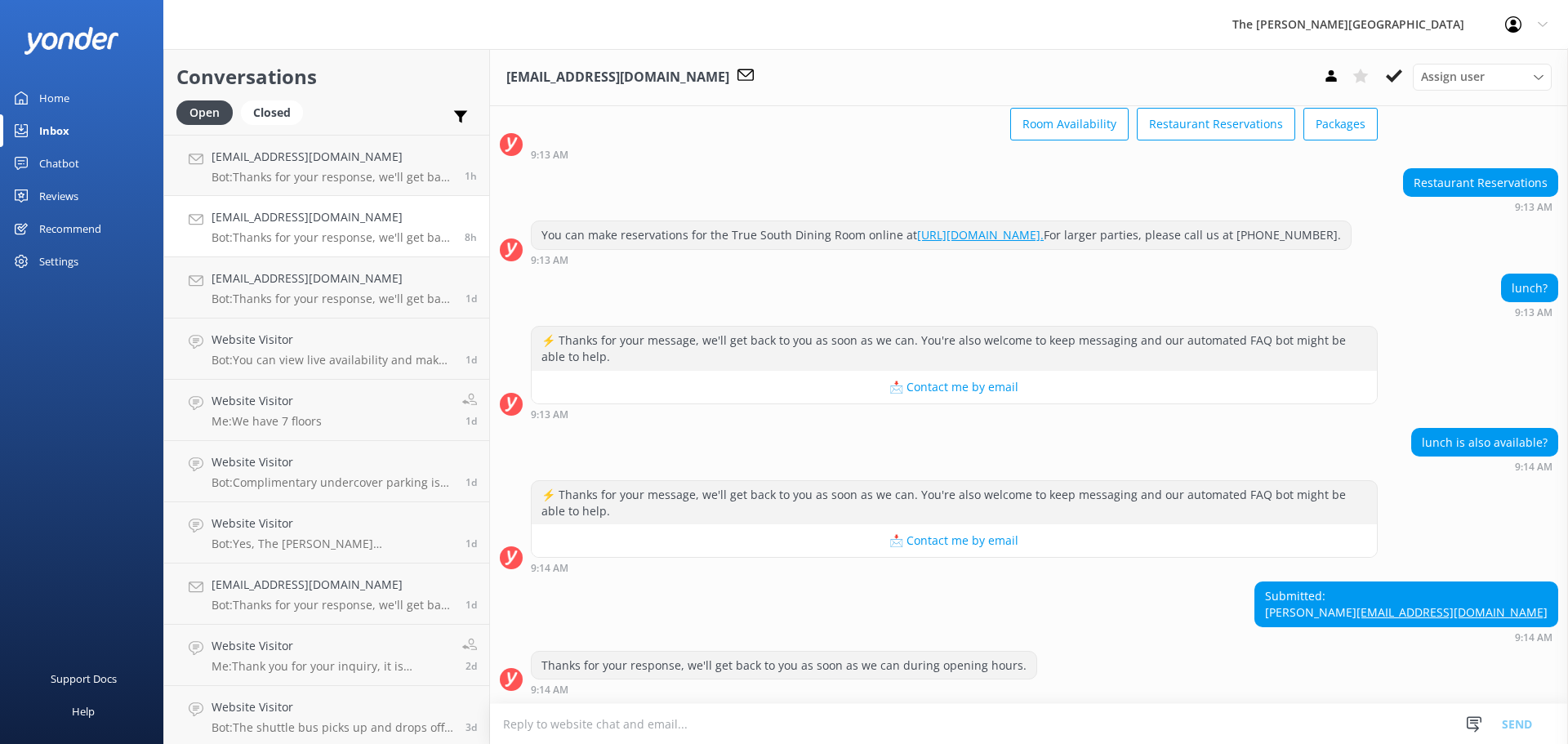
click at [838, 719] on textarea at bounding box center [1029, 723] width 1078 height 40
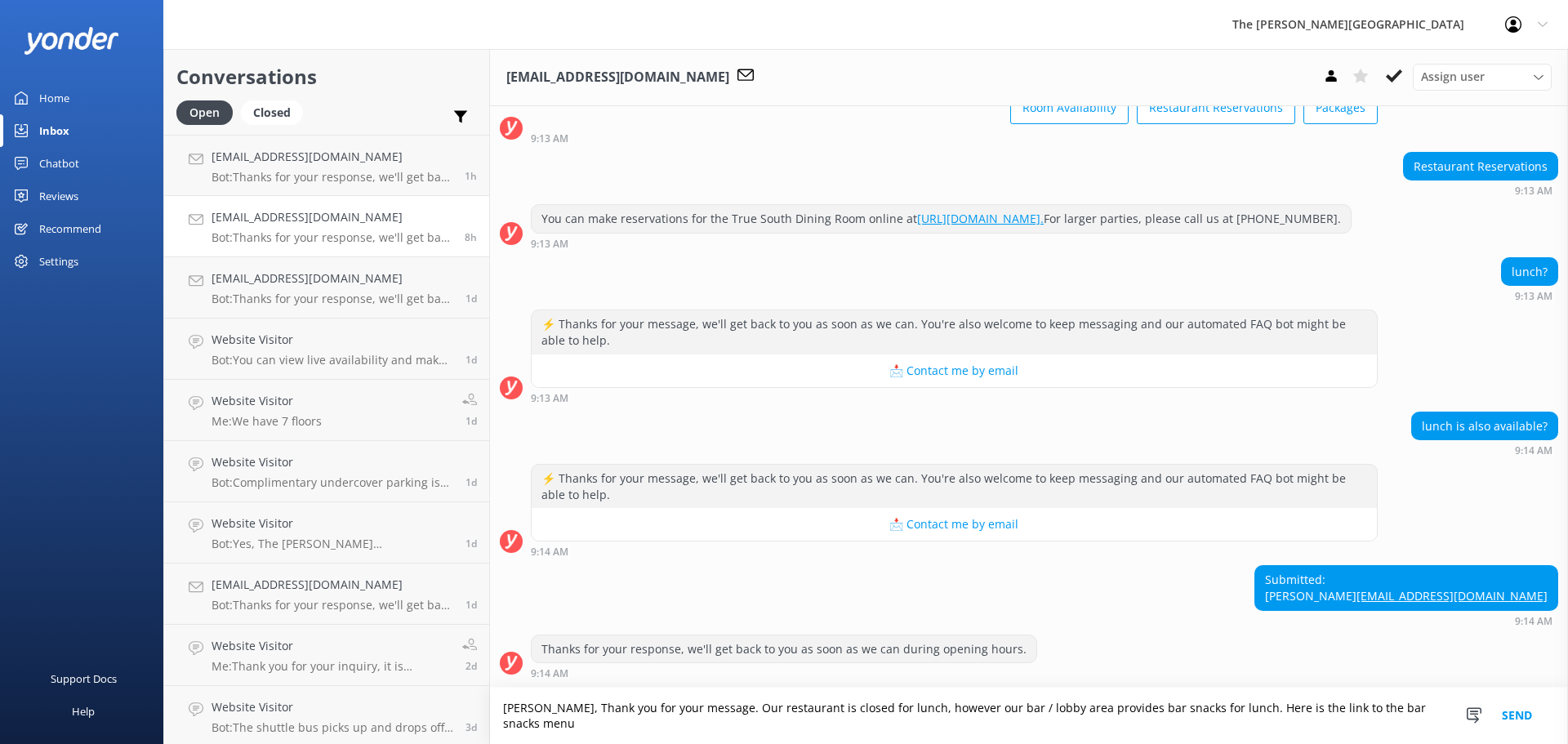
scroll to position [134, 0]
paste textarea "[URL][DOMAIN_NAME]"
type textarea "[PERSON_NAME], Thank you for your message. Our restaurant is closed for lunch, …"
click at [1516, 709] on button "Send" at bounding box center [1516, 716] width 61 height 56
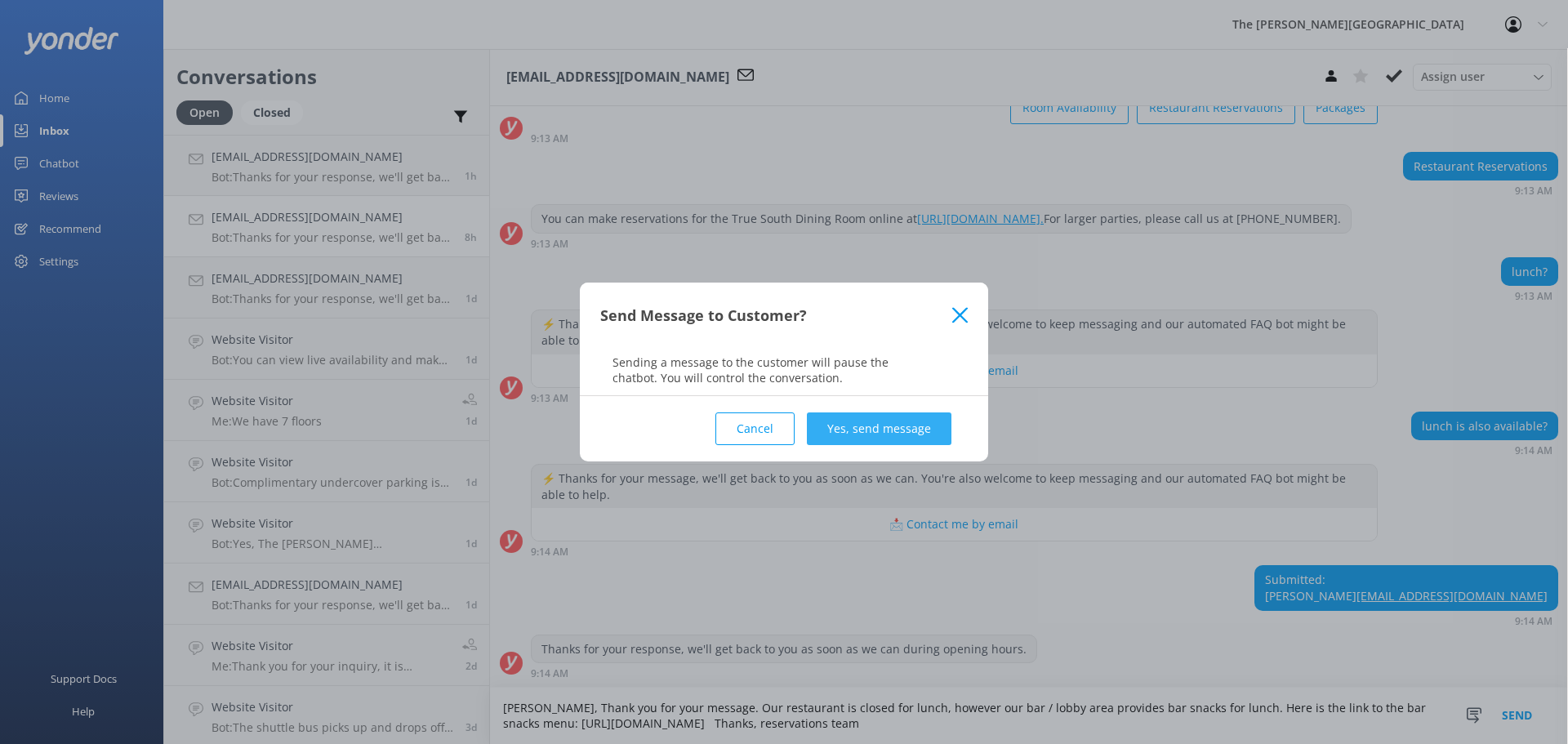
click at [880, 423] on button "Yes, send message" at bounding box center [879, 429] width 145 height 33
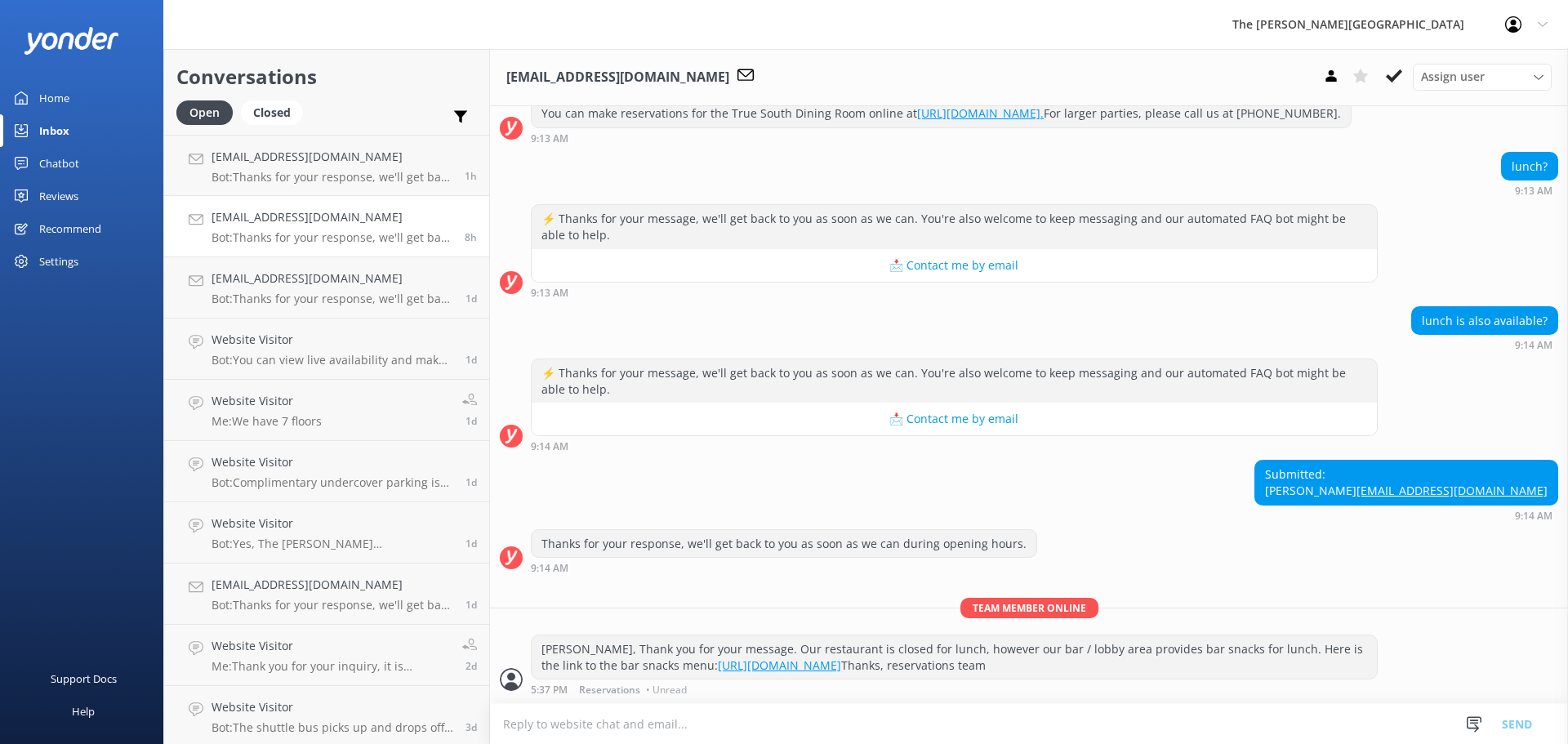
scroll to position [240, 0]
click at [332, 289] on div "[EMAIL_ADDRESS][DOMAIN_NAME] Bot: Thanks for your response, we'll get back to y…" at bounding box center [333, 288] width 242 height 36
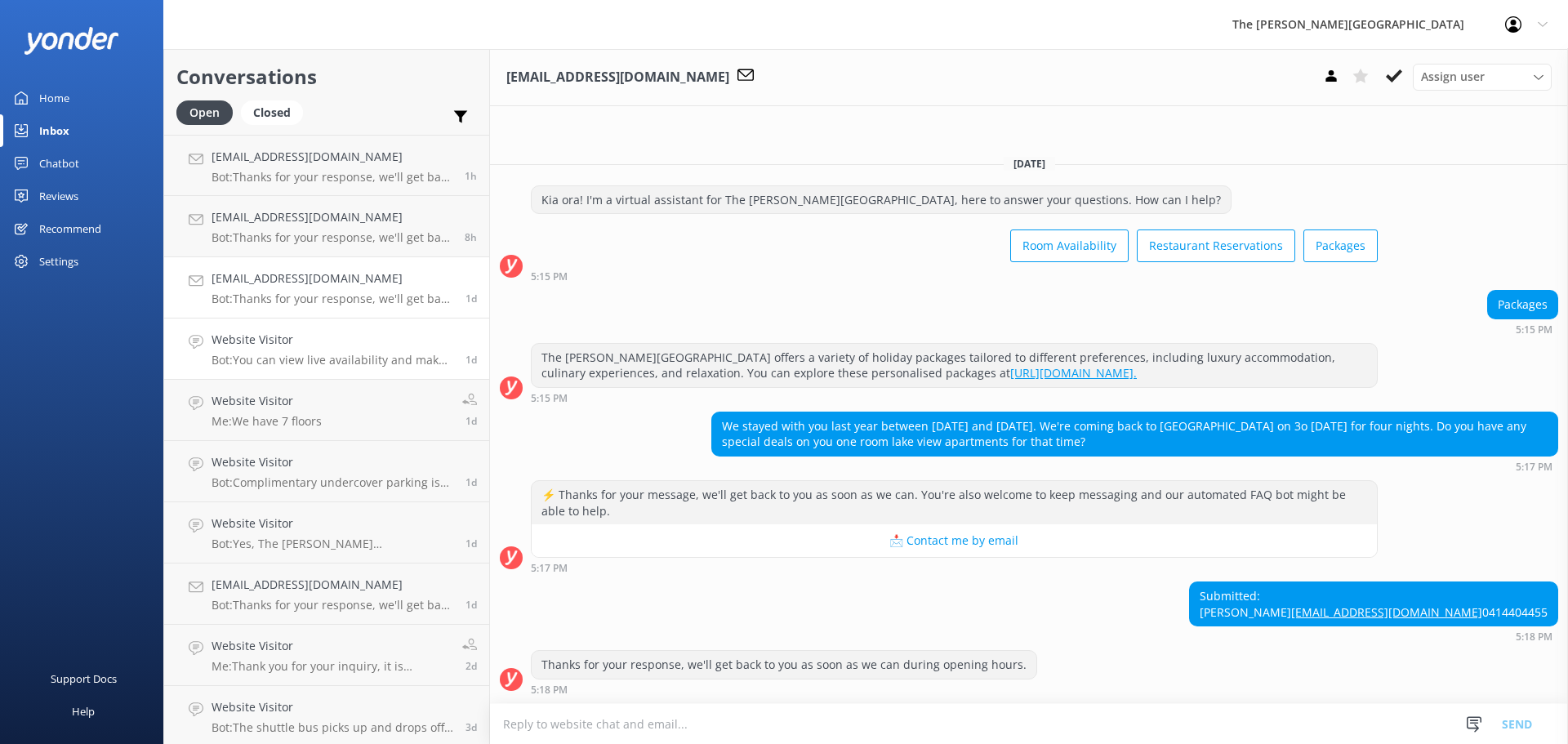
click at [302, 358] on p "Bot: You can view live availability and make your reservation online at [URL][D…" at bounding box center [333, 360] width 242 height 15
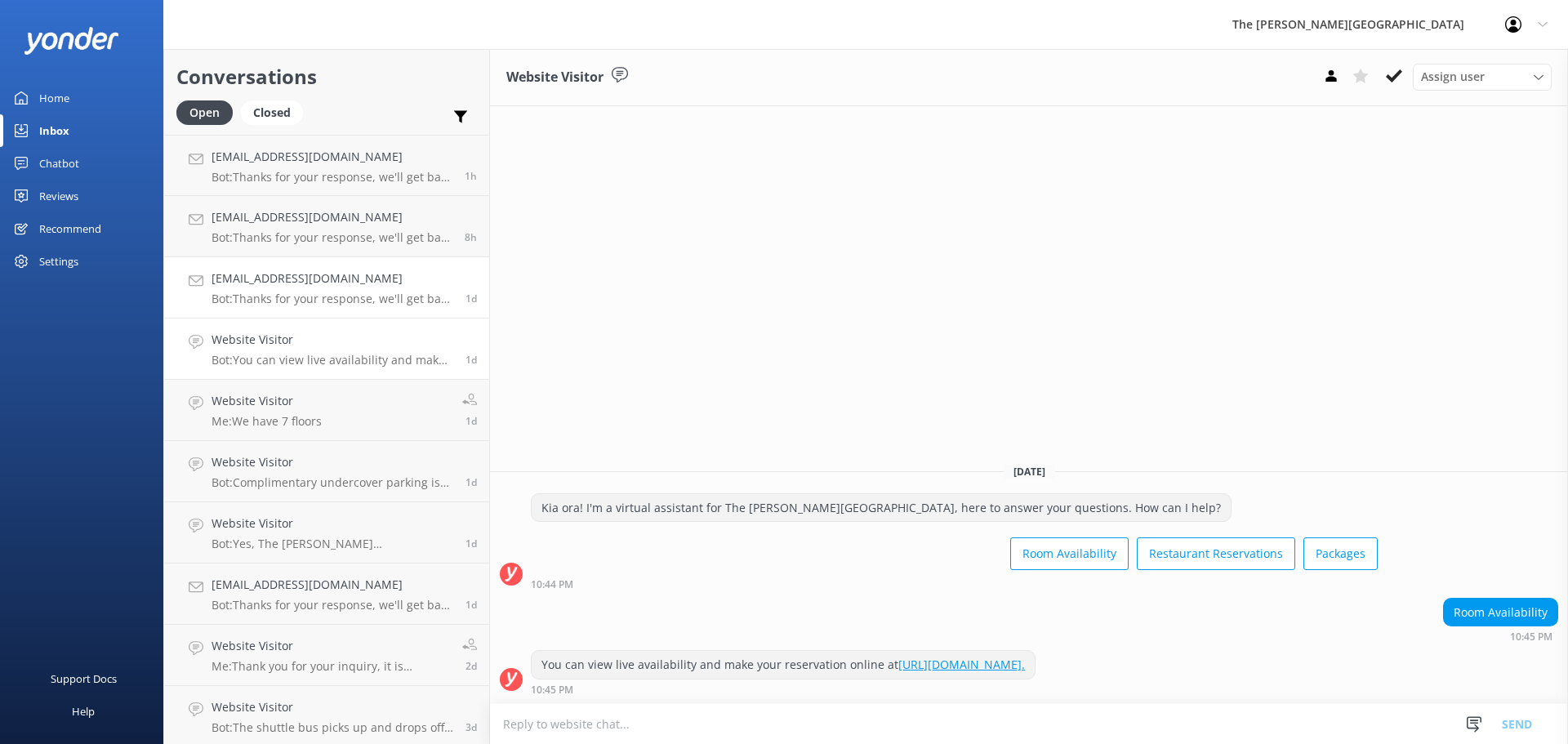
click at [335, 294] on p "Bot: Thanks for your response, we'll get back to you as soon as we can during o…" at bounding box center [333, 299] width 242 height 15
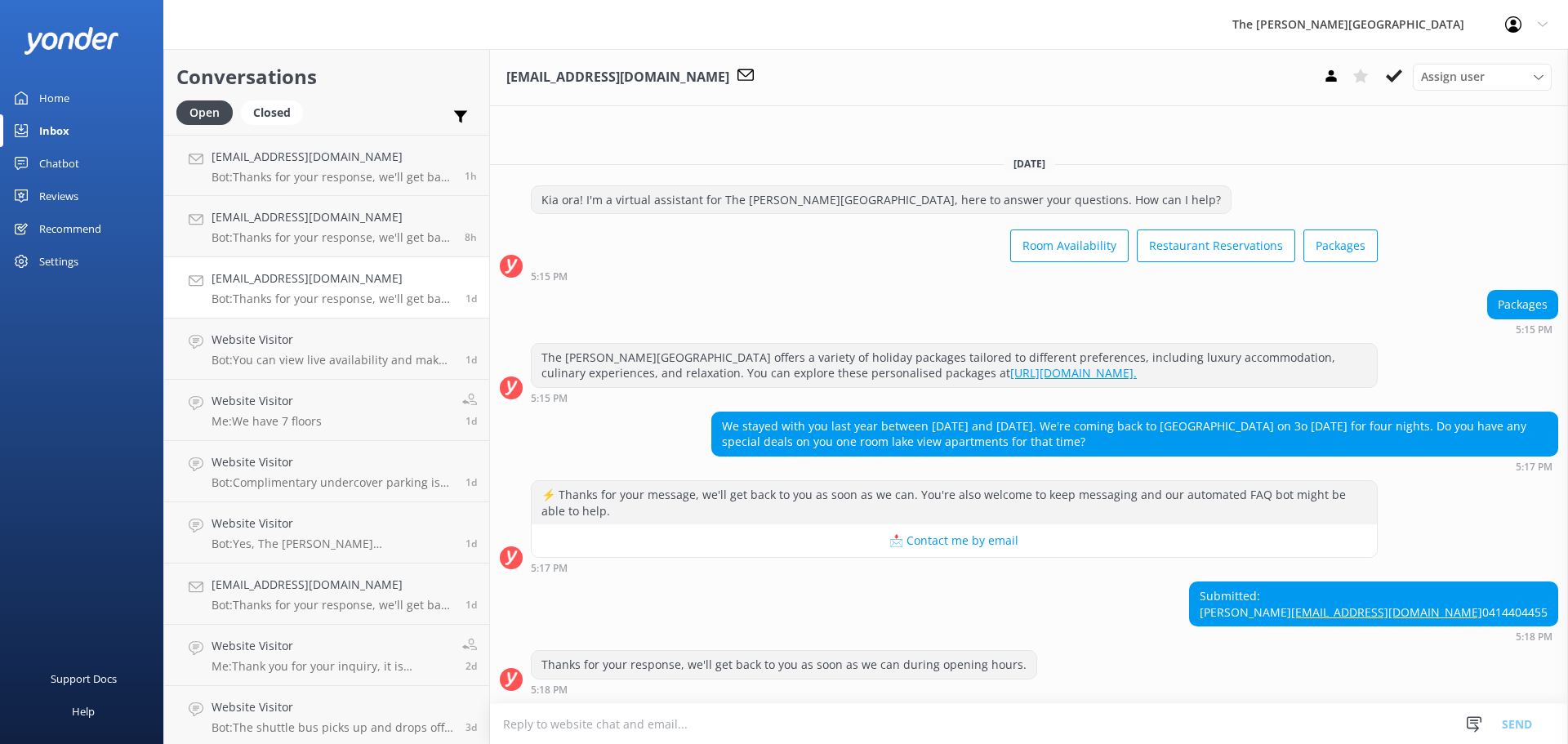
click at [602, 737] on textarea at bounding box center [1029, 723] width 1078 height 40
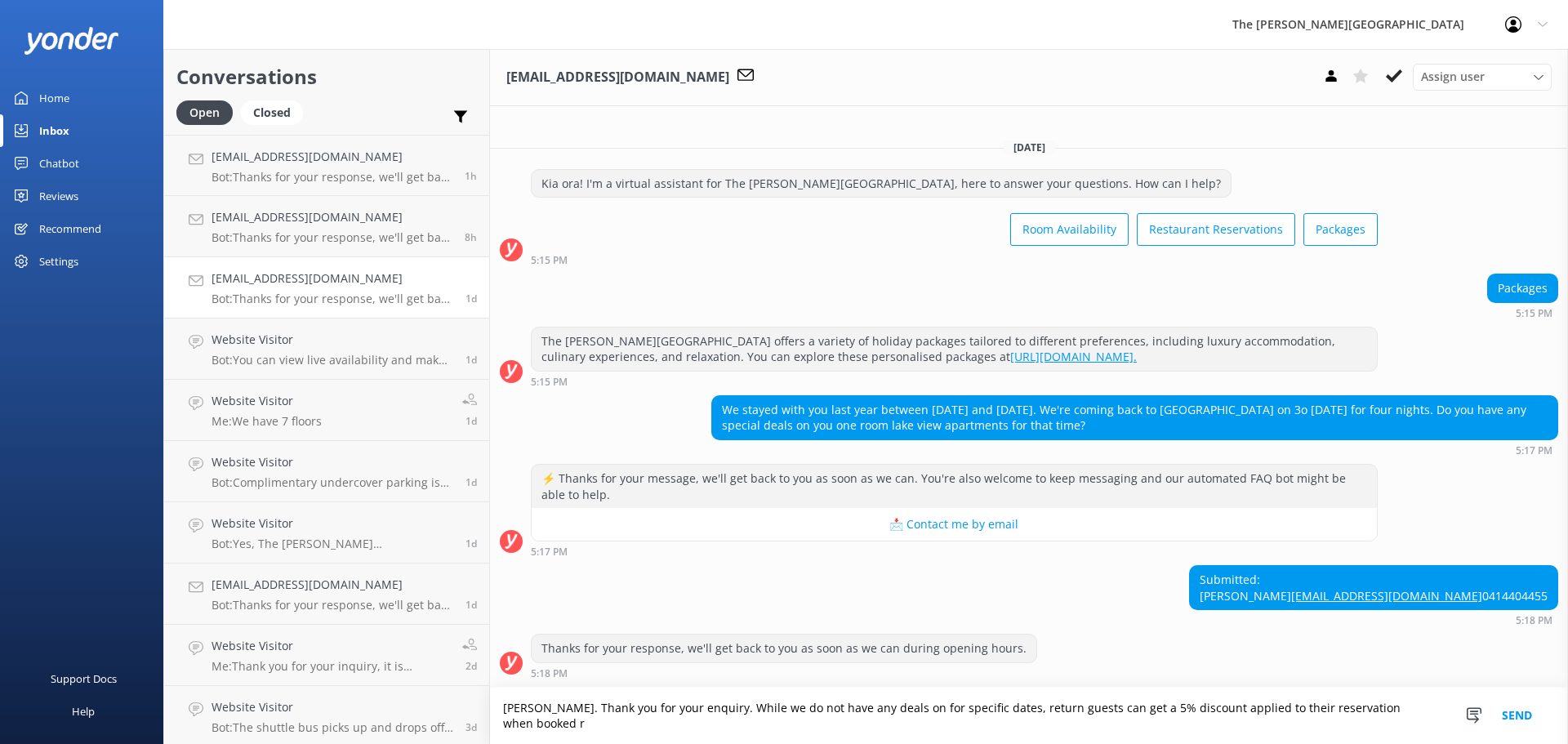
scroll to position [12, 0]
type textarea "[PERSON_NAME]. Thank you for your enquiry. While we do not have any deals on fo…"
click at [1524, 718] on button "Send" at bounding box center [1516, 716] width 61 height 56
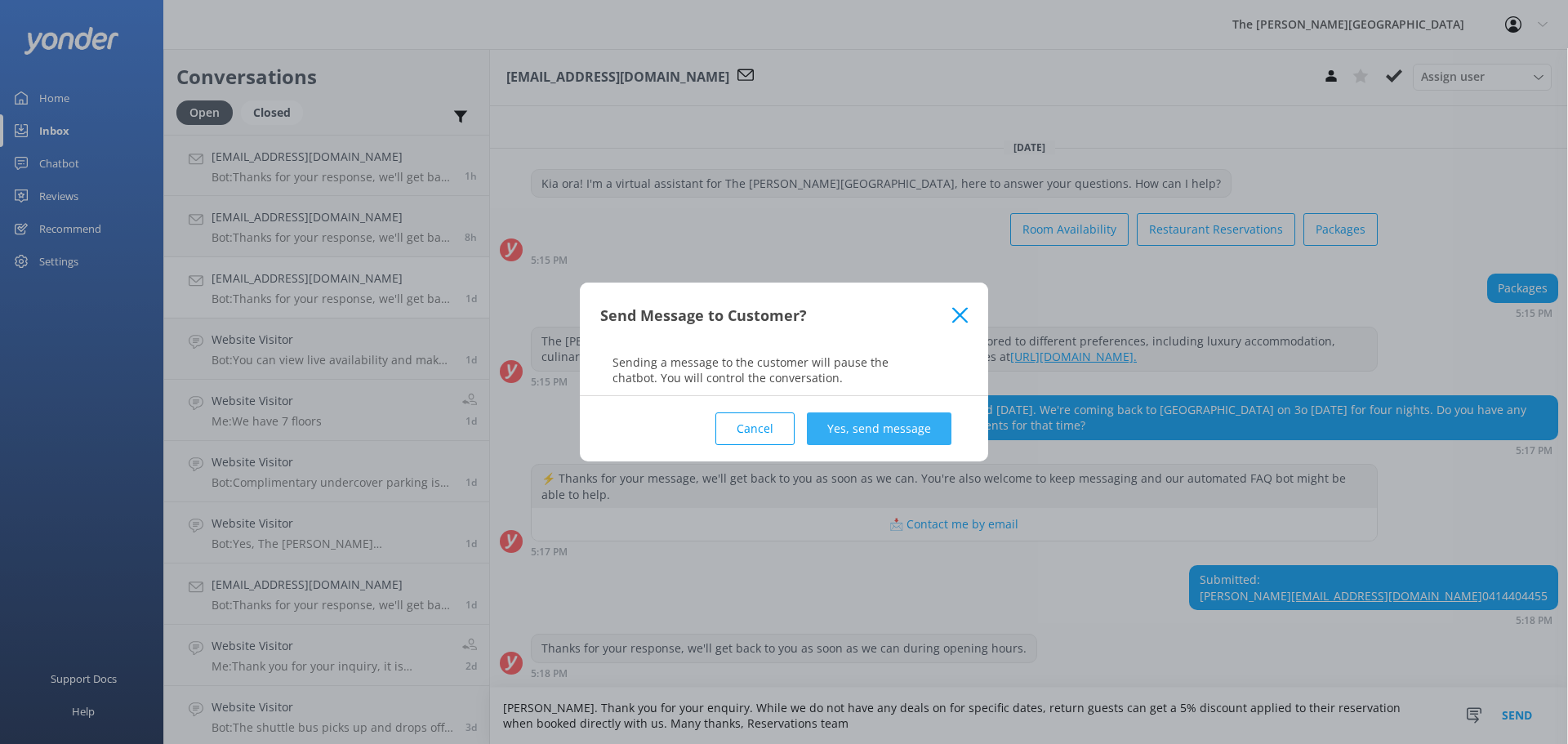
click at [917, 436] on button "Yes, send message" at bounding box center [879, 429] width 145 height 33
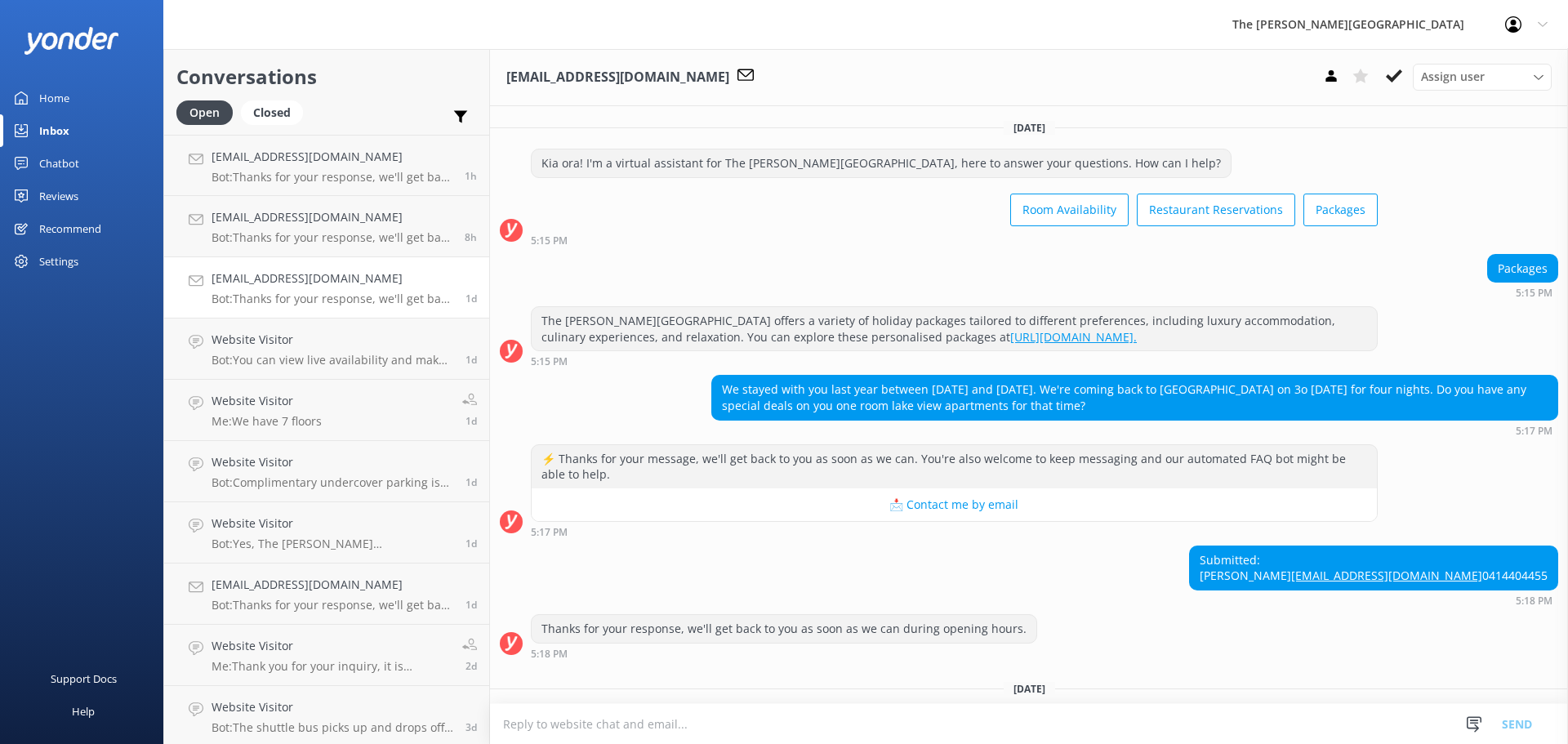
scroll to position [148, 0]
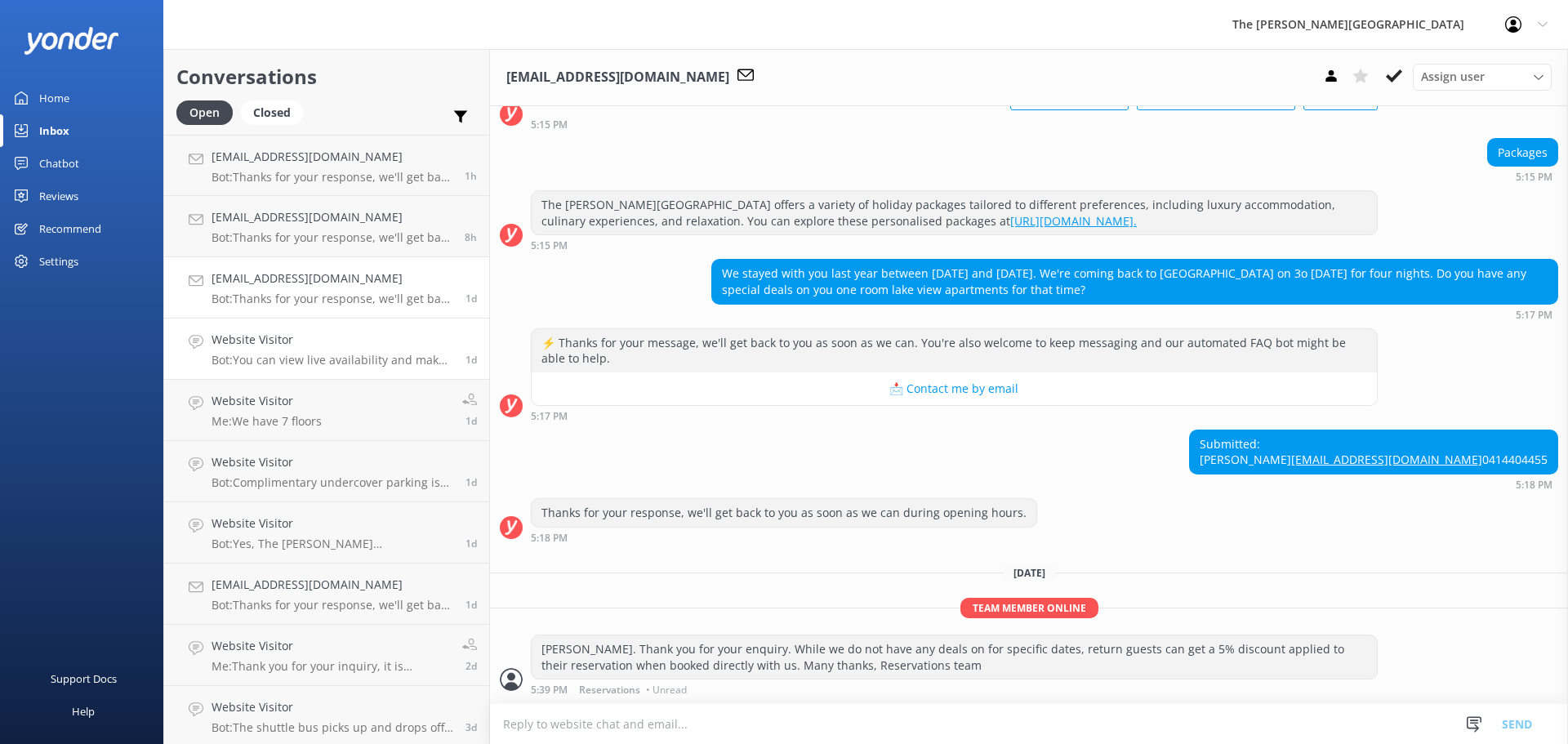
click at [331, 349] on h4 "Website Visitor" at bounding box center [333, 340] width 242 height 18
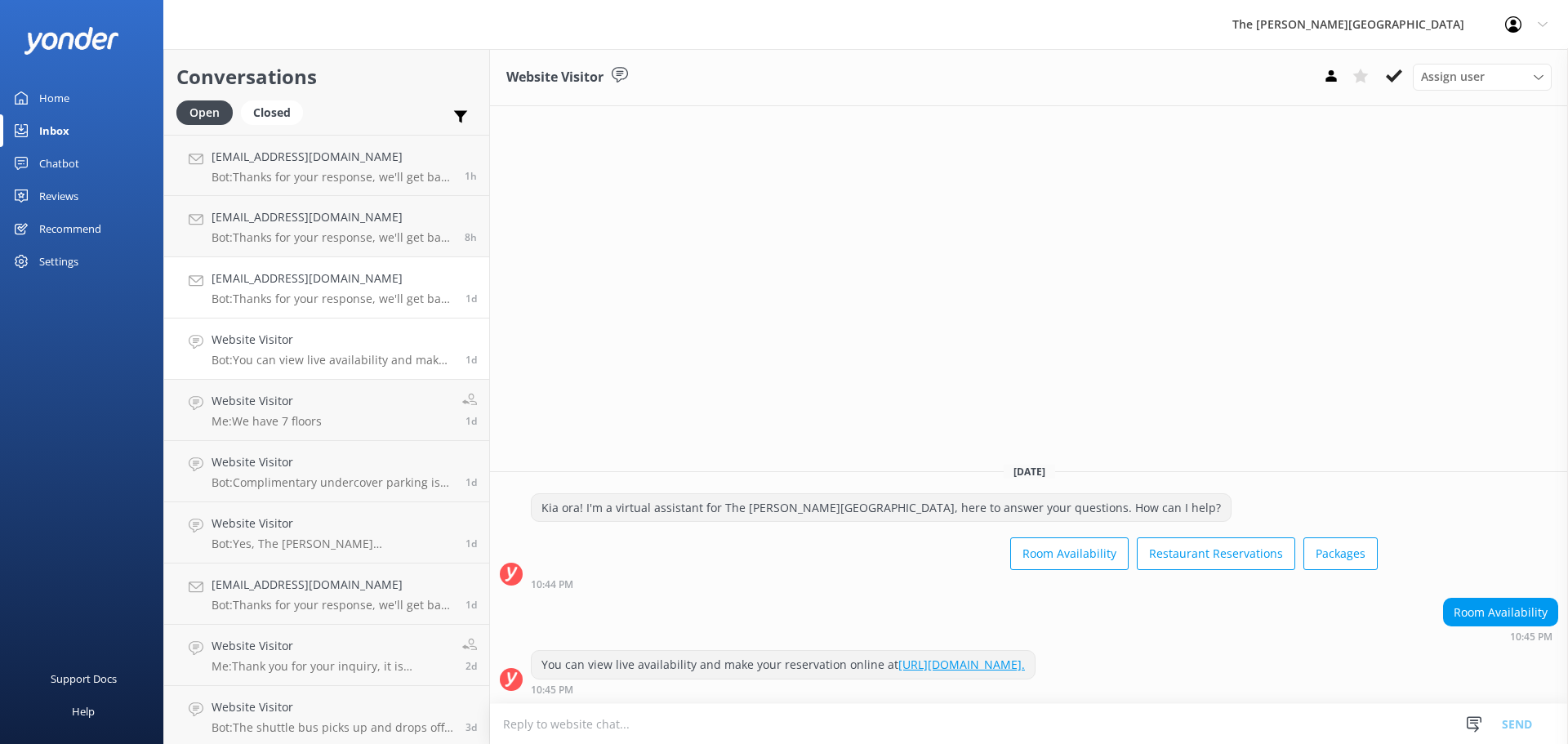
click at [337, 275] on h4 "[EMAIL_ADDRESS][DOMAIN_NAME]" at bounding box center [333, 279] width 242 height 18
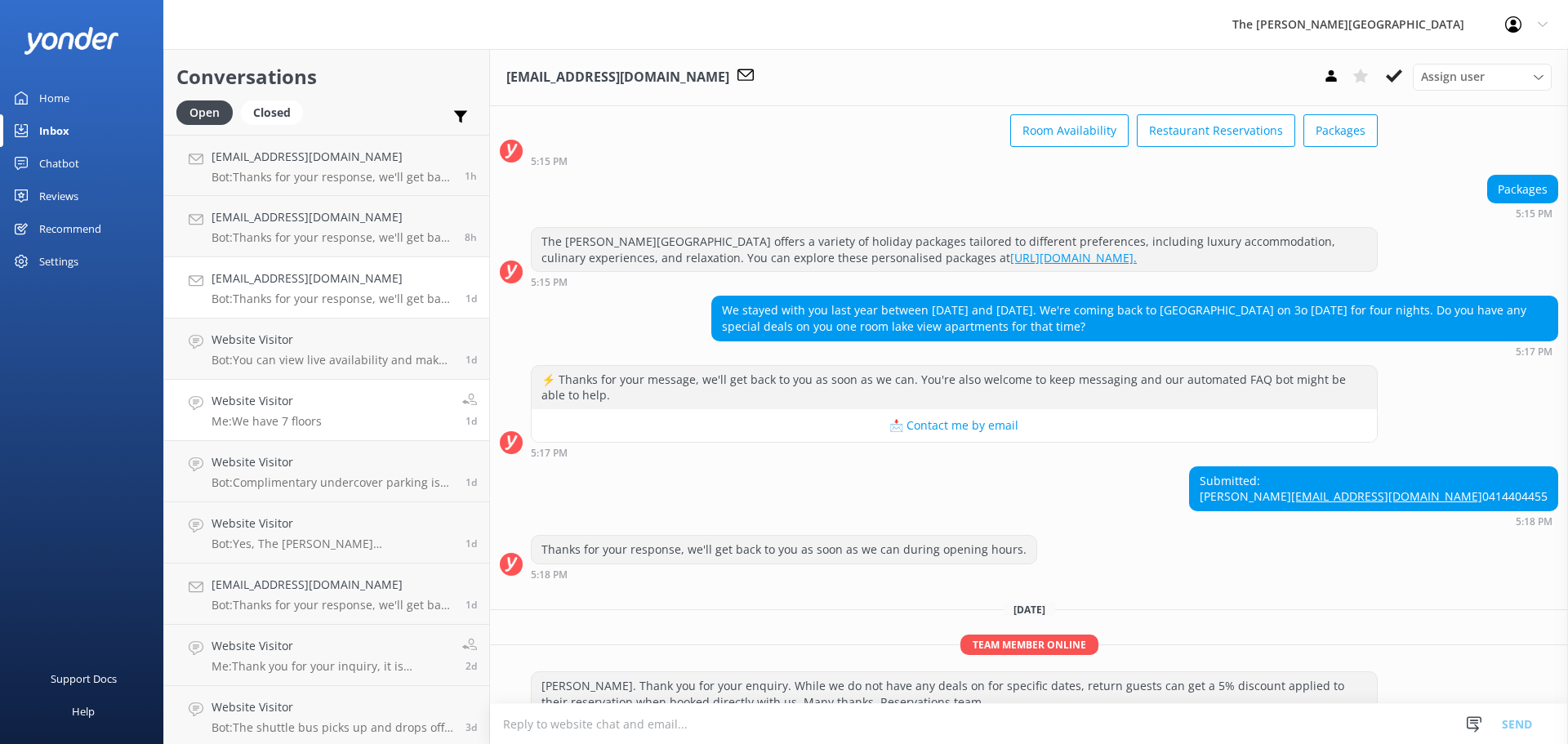
scroll to position [148, 0]
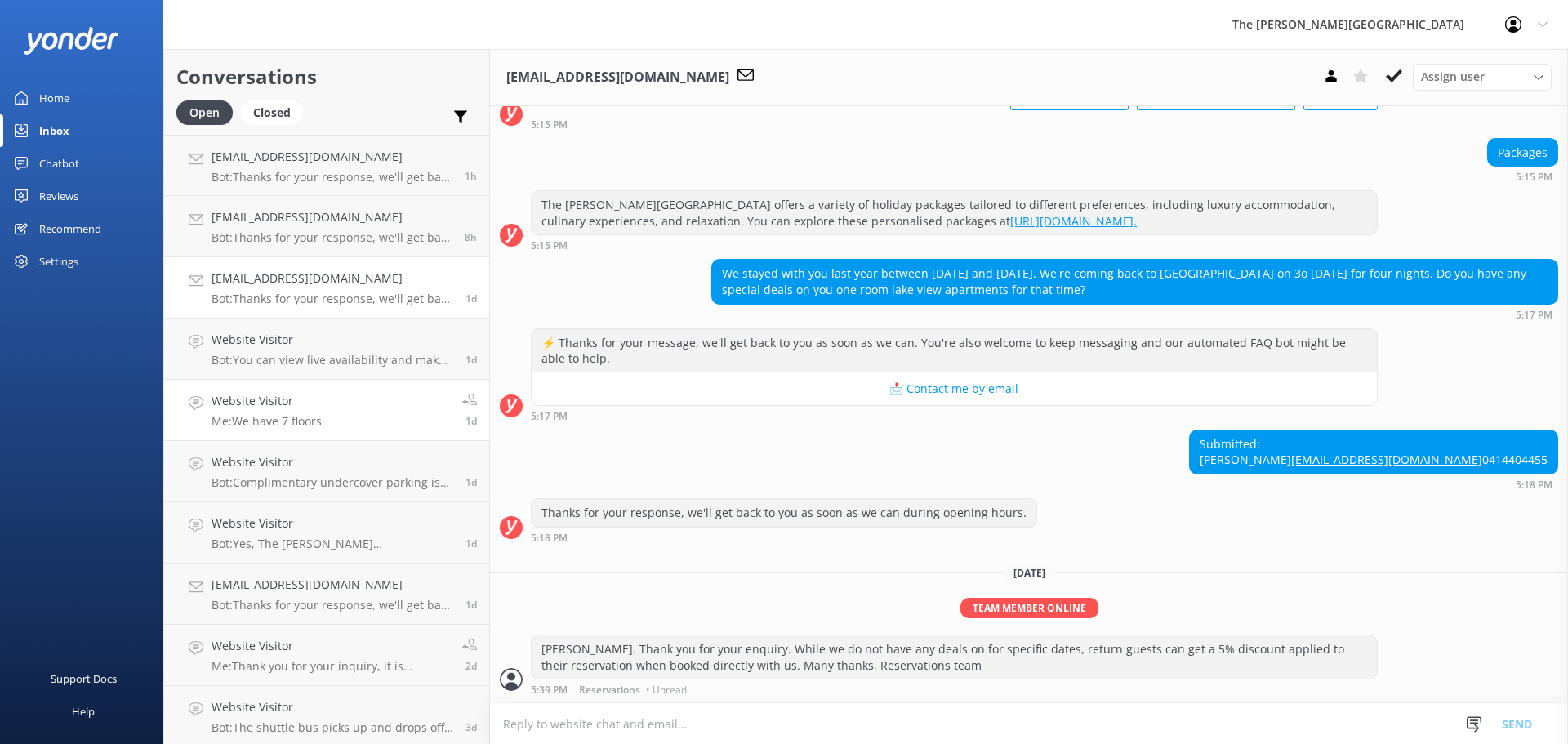
click at [295, 418] on p "Me: We have 7 floors" at bounding box center [266, 422] width 110 height 15
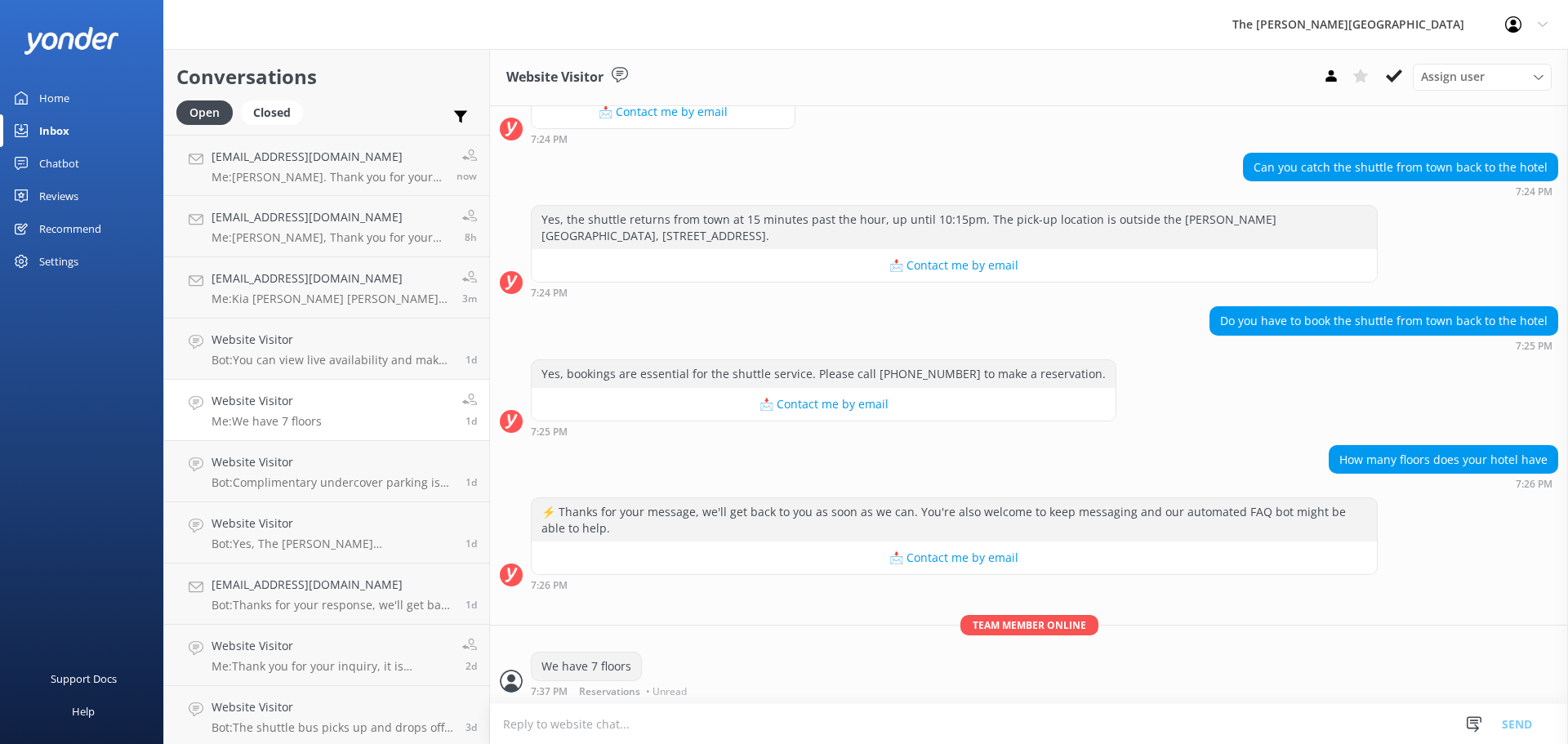
scroll to position [395, 0]
